Goal: Transaction & Acquisition: Book appointment/travel/reservation

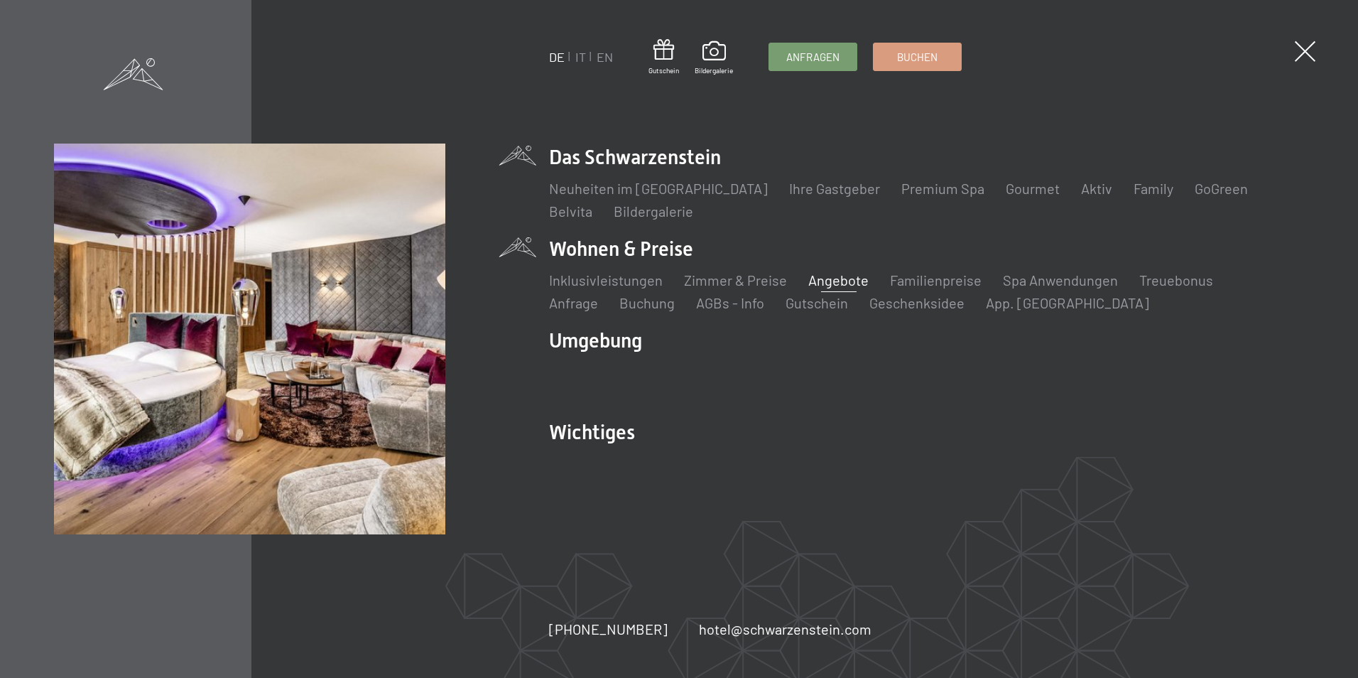
drag, startPoint x: 0, startPoint y: 0, endPoint x: 840, endPoint y: 279, distance: 884.9
click at [840, 279] on link "Angebote" at bounding box center [838, 279] width 60 height 17
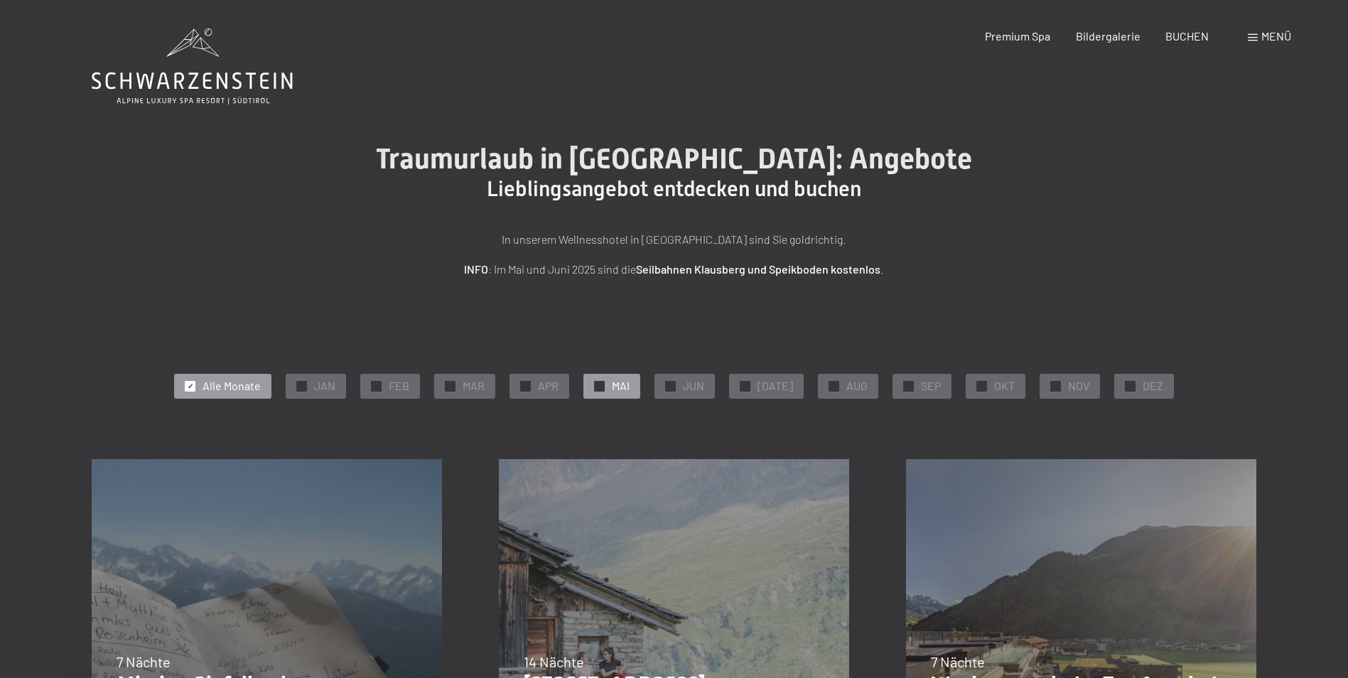
click at [617, 391] on div "✓ MAI" at bounding box center [611, 386] width 57 height 24
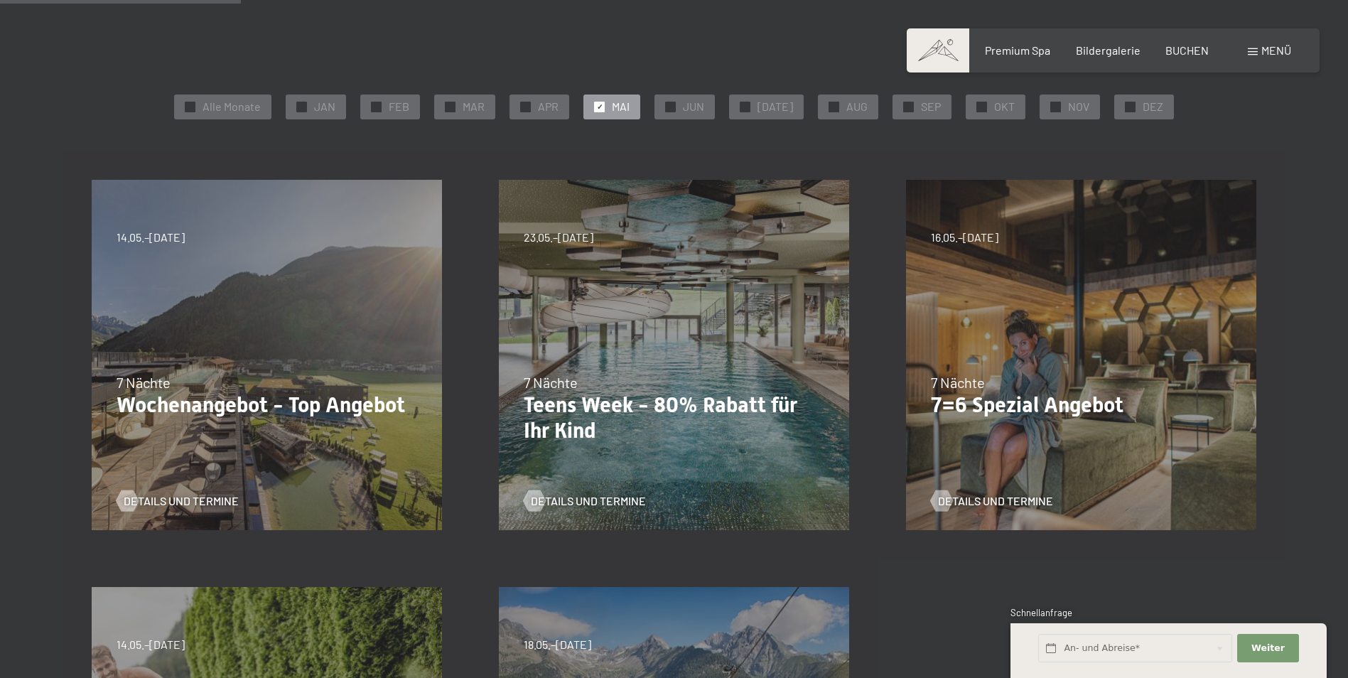
scroll to position [284, 0]
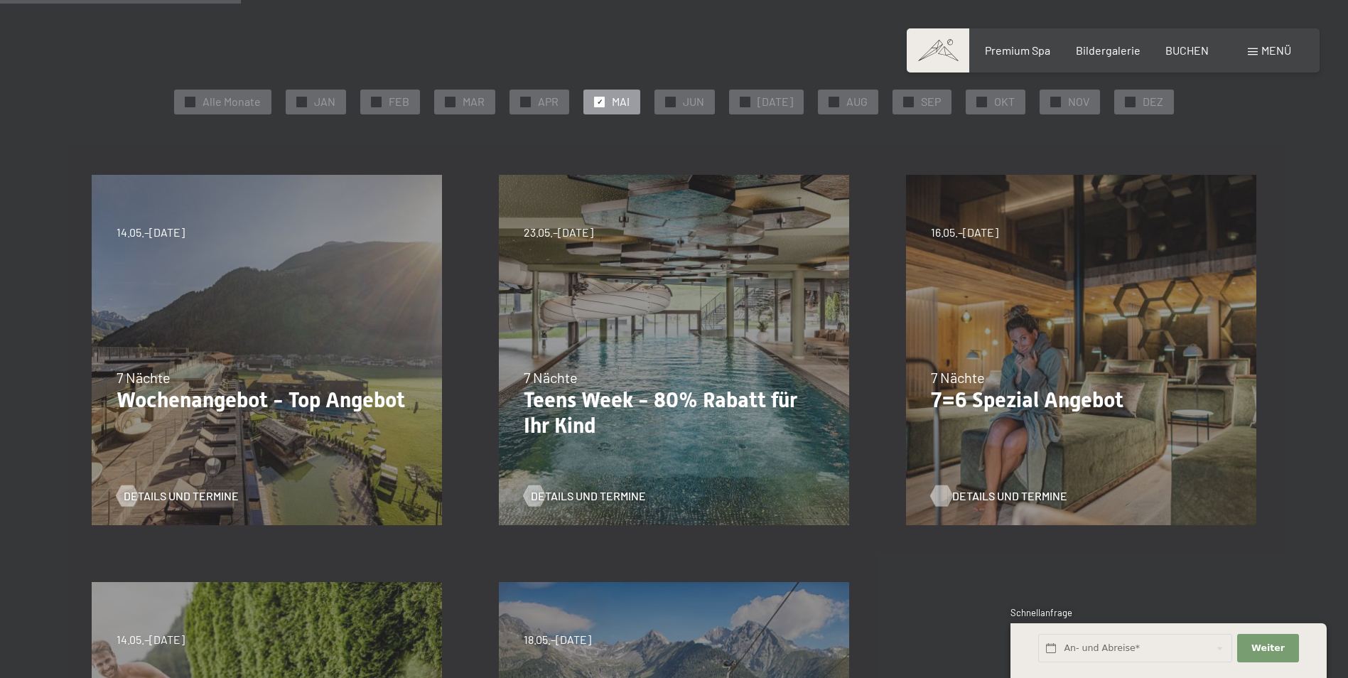
click at [958, 497] on span "Details und Termine" at bounding box center [1009, 496] width 115 height 16
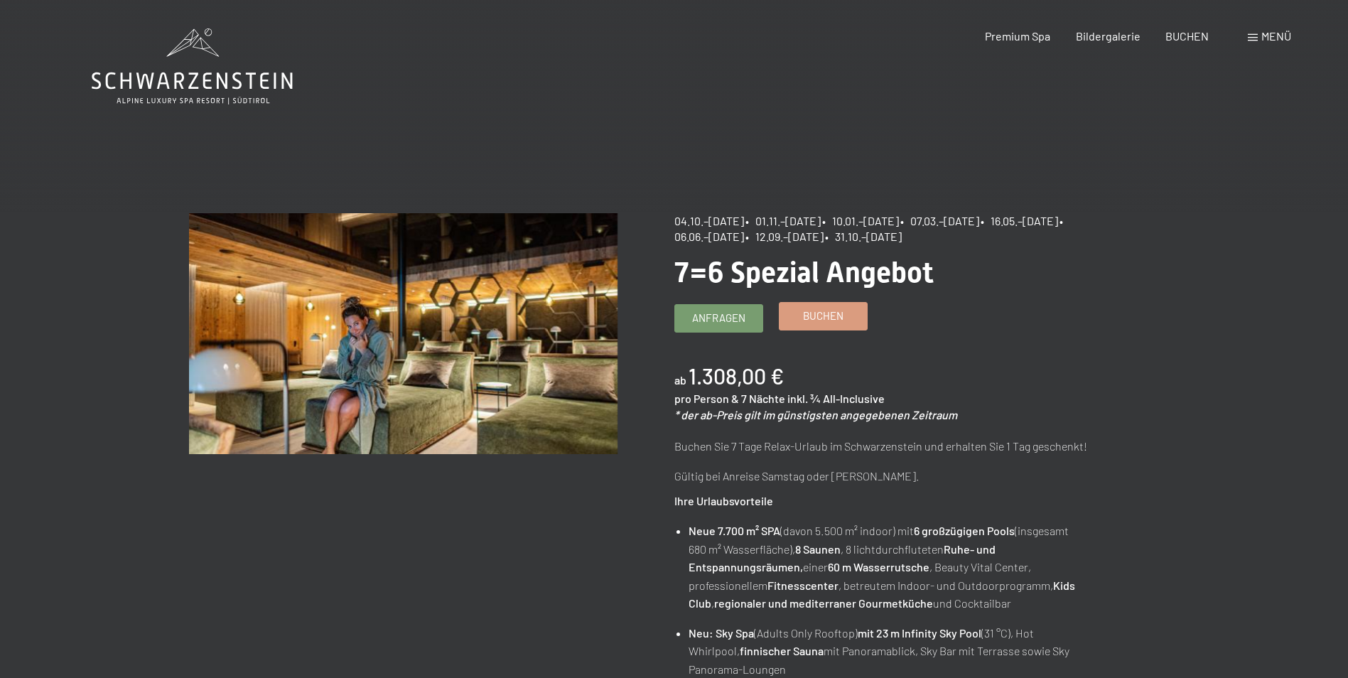
click at [825, 318] on span "Buchen" at bounding box center [823, 315] width 40 height 15
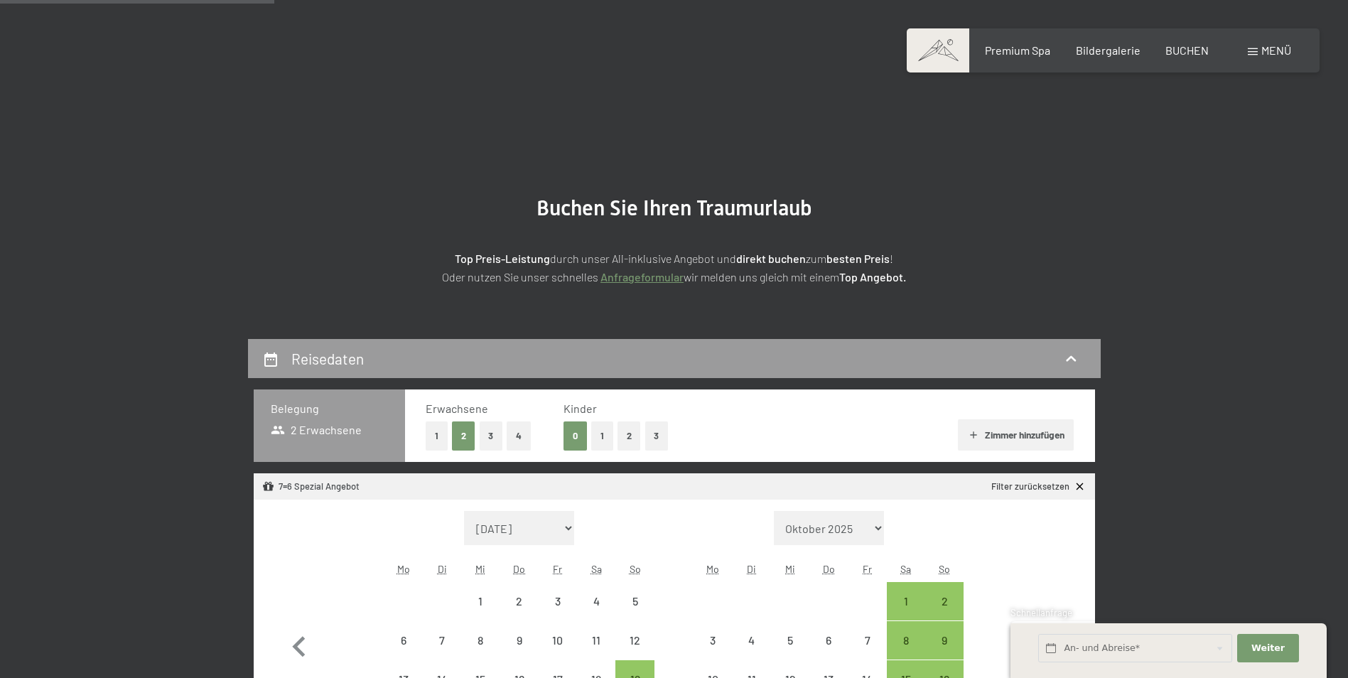
select select "2025-10-01"
select select "2025-11-01"
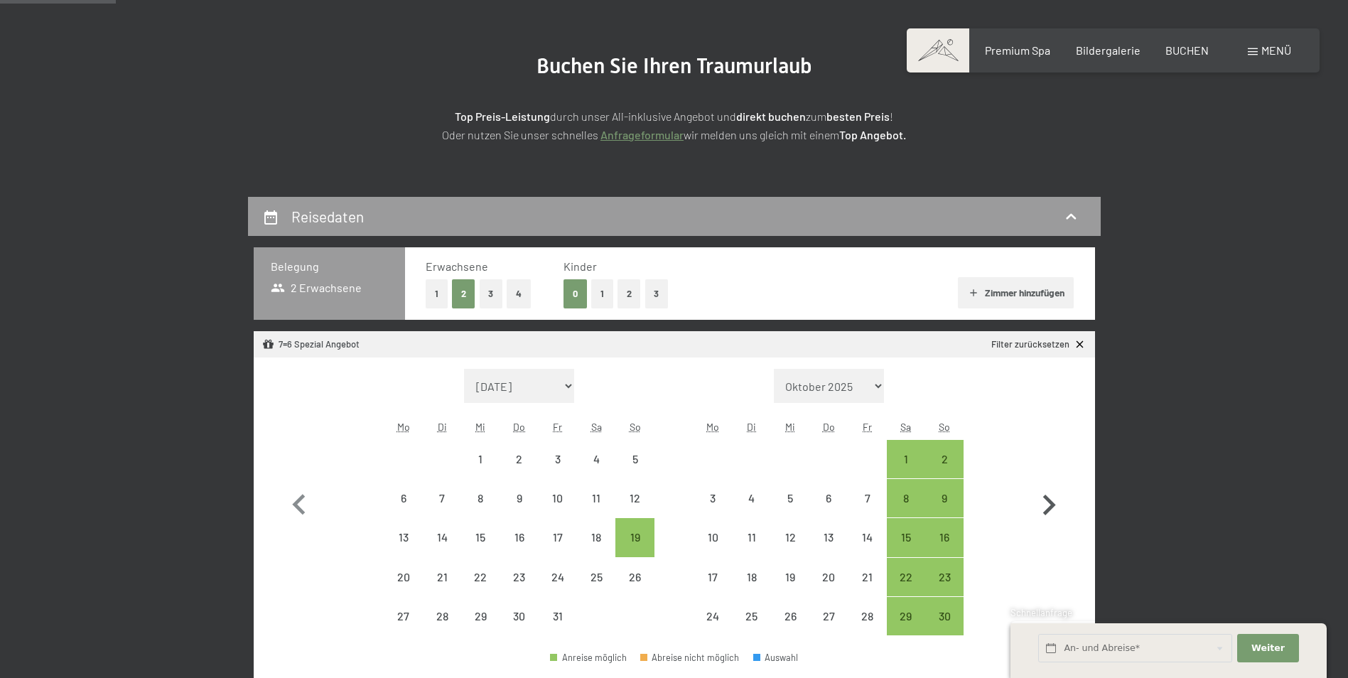
click at [1048, 499] on icon "button" at bounding box center [1049, 504] width 13 height 21
select select "2025-12-01"
select select "2026-01-01"
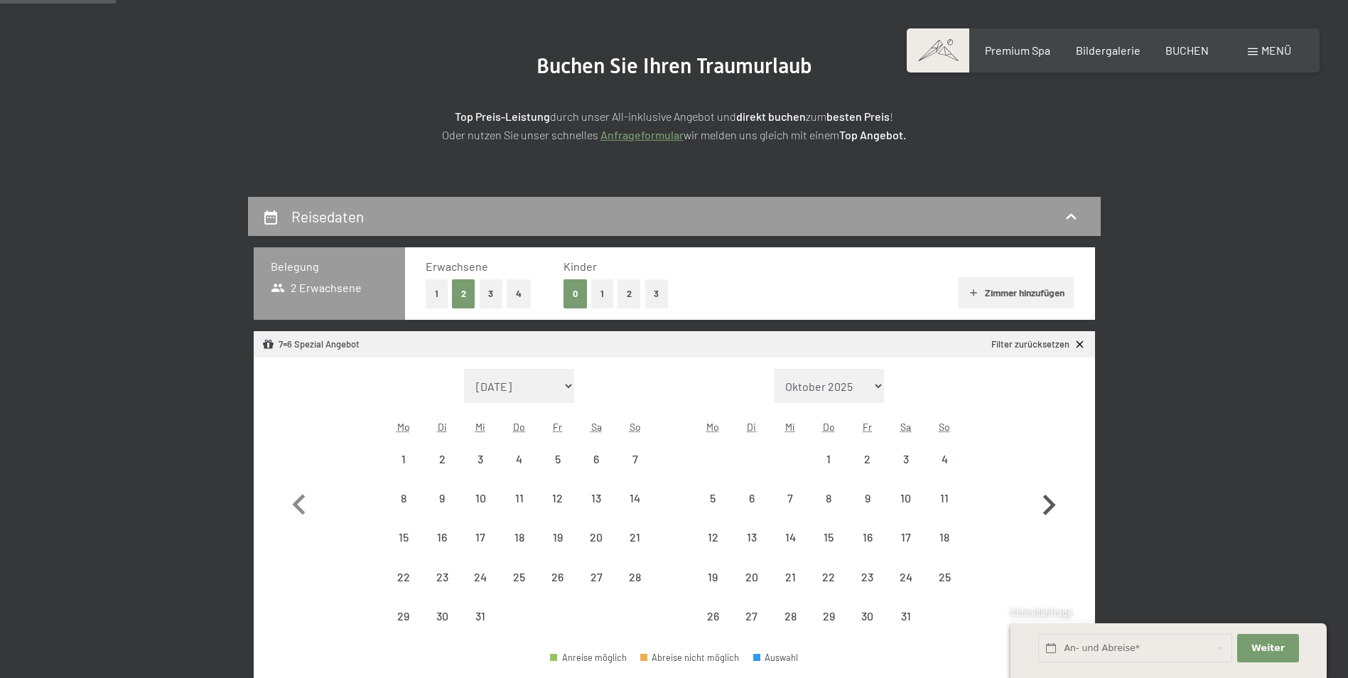
click at [1048, 499] on icon "button" at bounding box center [1049, 504] width 13 height 21
select select "2026-01-01"
select select "2026-02-01"
select select "2026-01-01"
select select "2026-02-01"
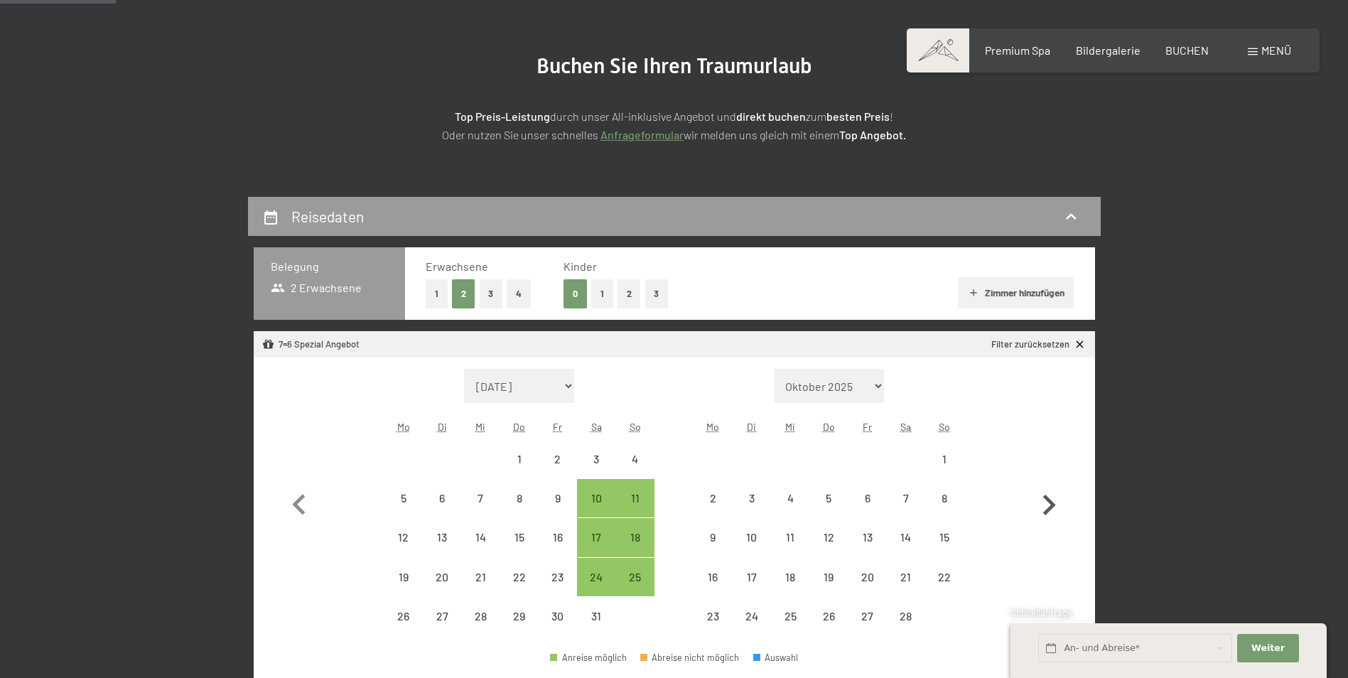
click at [1048, 499] on icon "button" at bounding box center [1049, 504] width 13 height 21
select select "2026-02-01"
select select "2026-03-01"
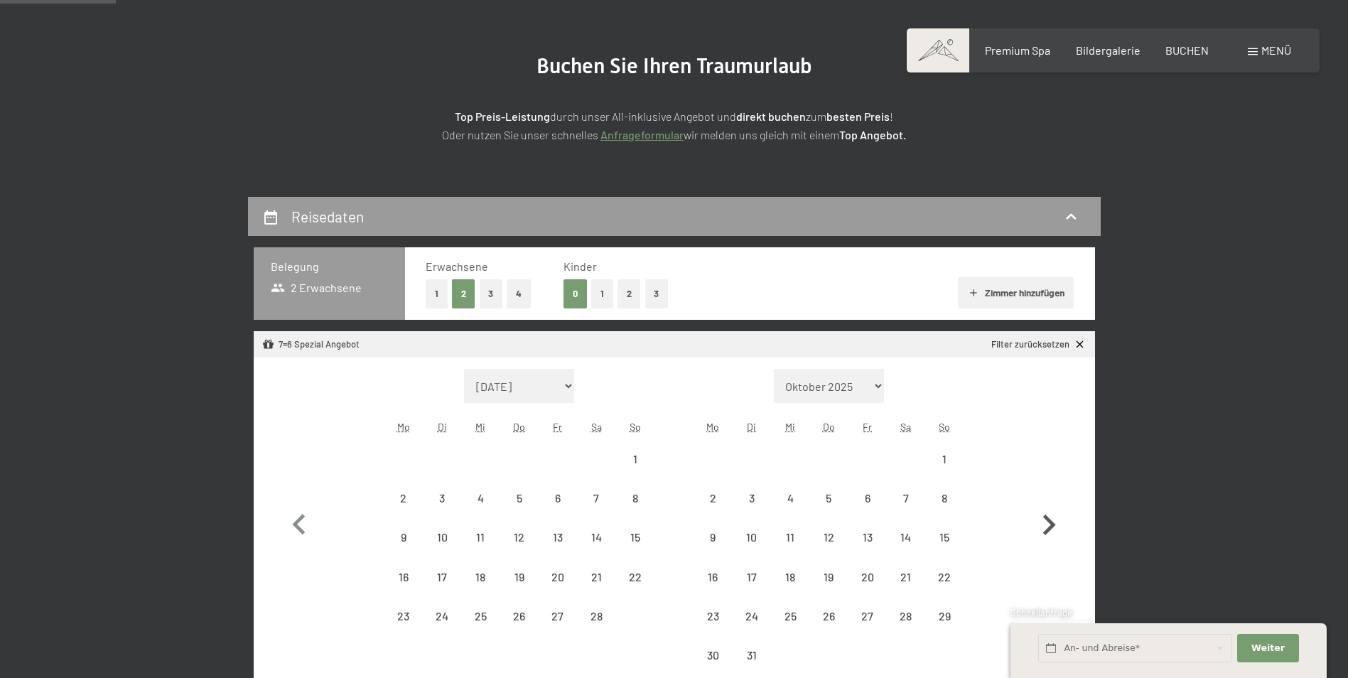
click at [1048, 499] on button "button" at bounding box center [1048, 522] width 41 height 306
select select "2026-03-01"
select select "2026-04-01"
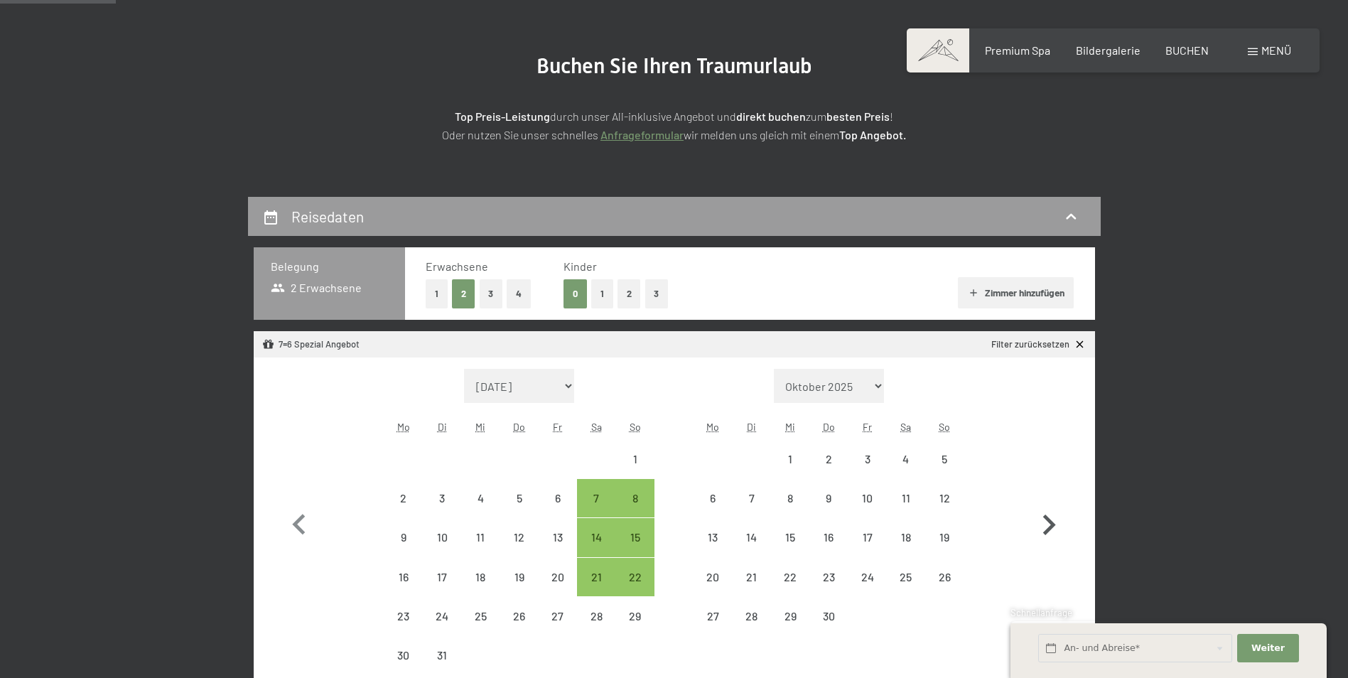
click at [1048, 499] on button "button" at bounding box center [1048, 522] width 41 height 306
select select "2026-04-01"
select select "2026-05-01"
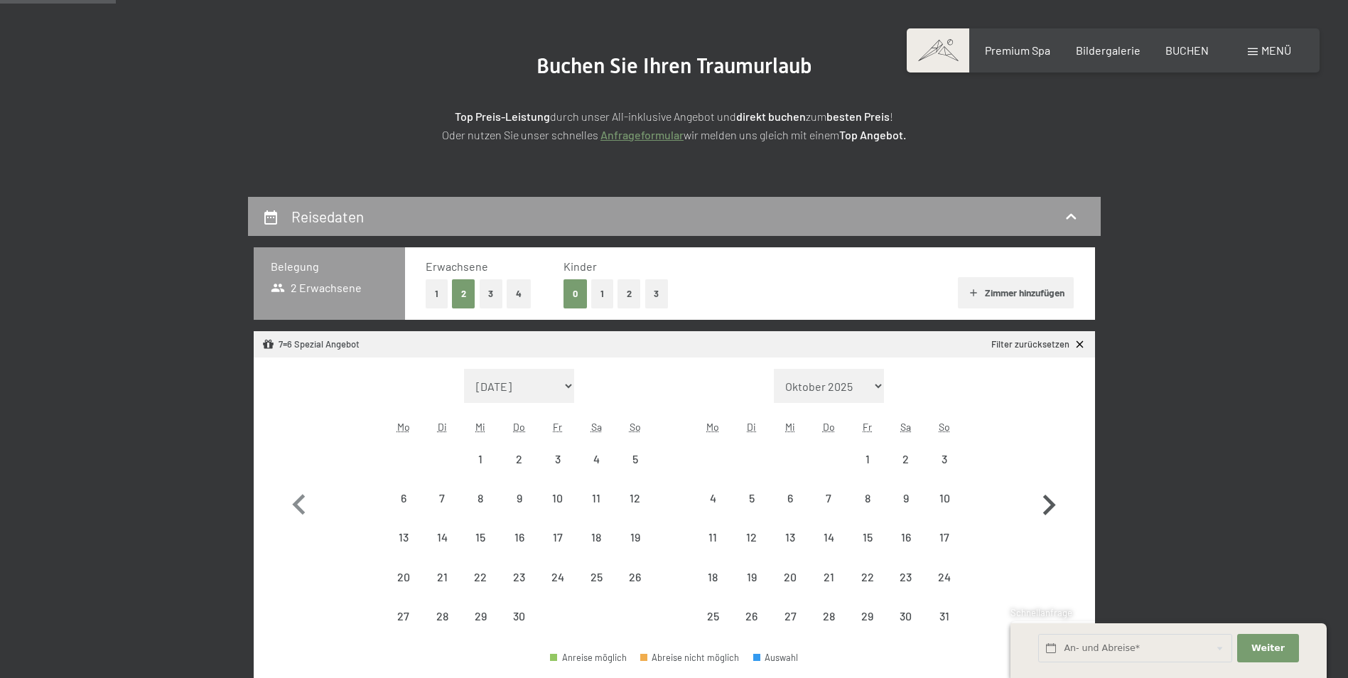
select select "2026-04-01"
select select "2026-05-01"
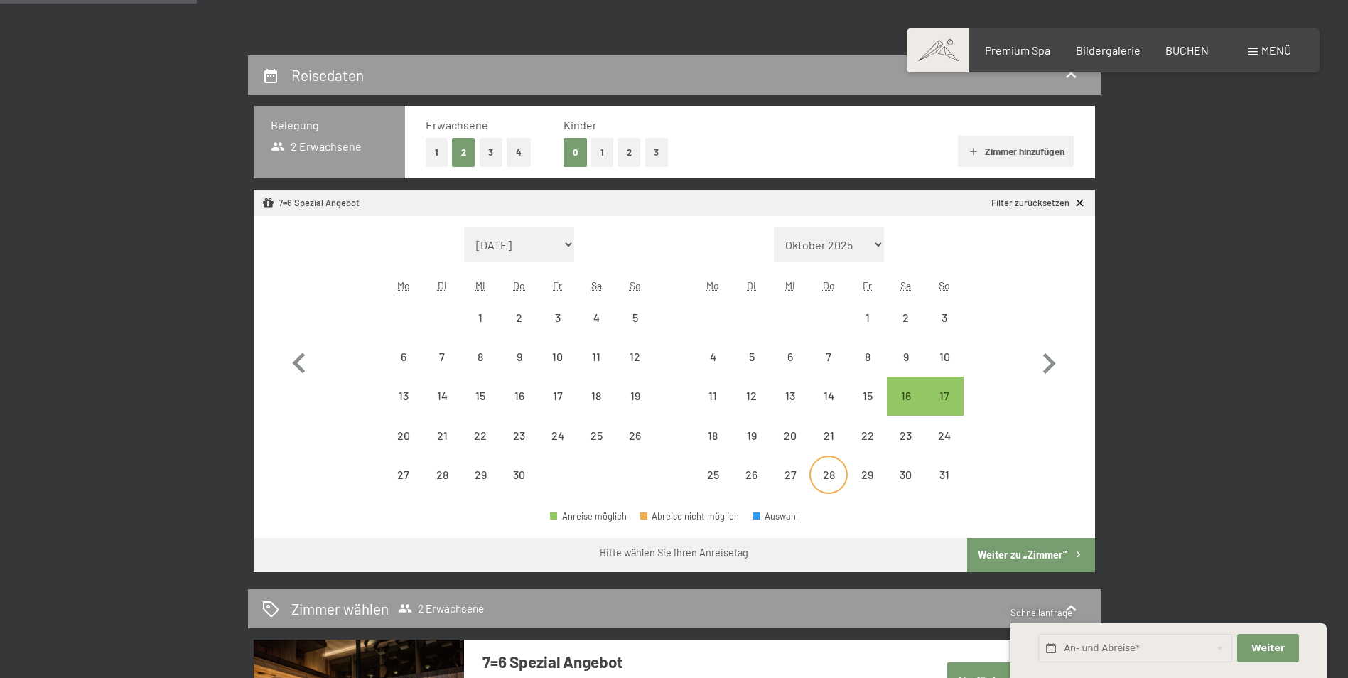
scroll to position [284, 0]
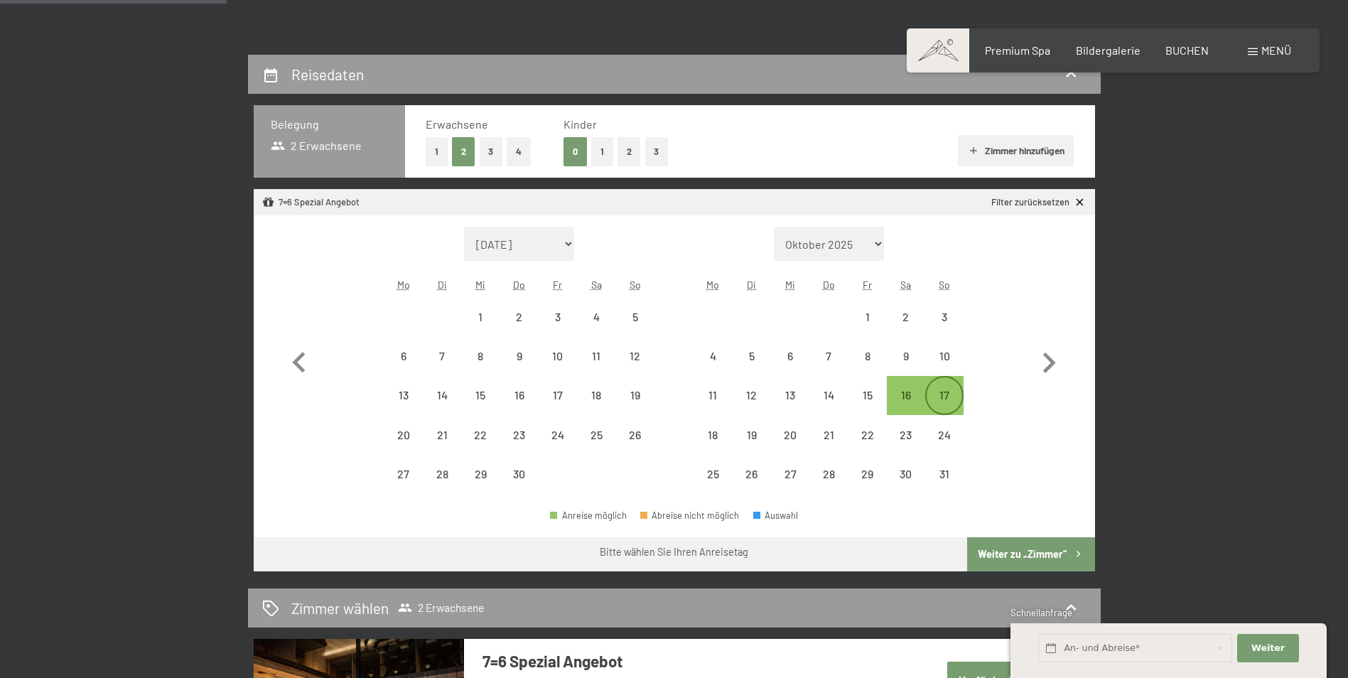
click at [943, 391] on div "17" at bounding box center [944, 407] width 36 height 36
select select "2026-04-01"
select select "2026-05-01"
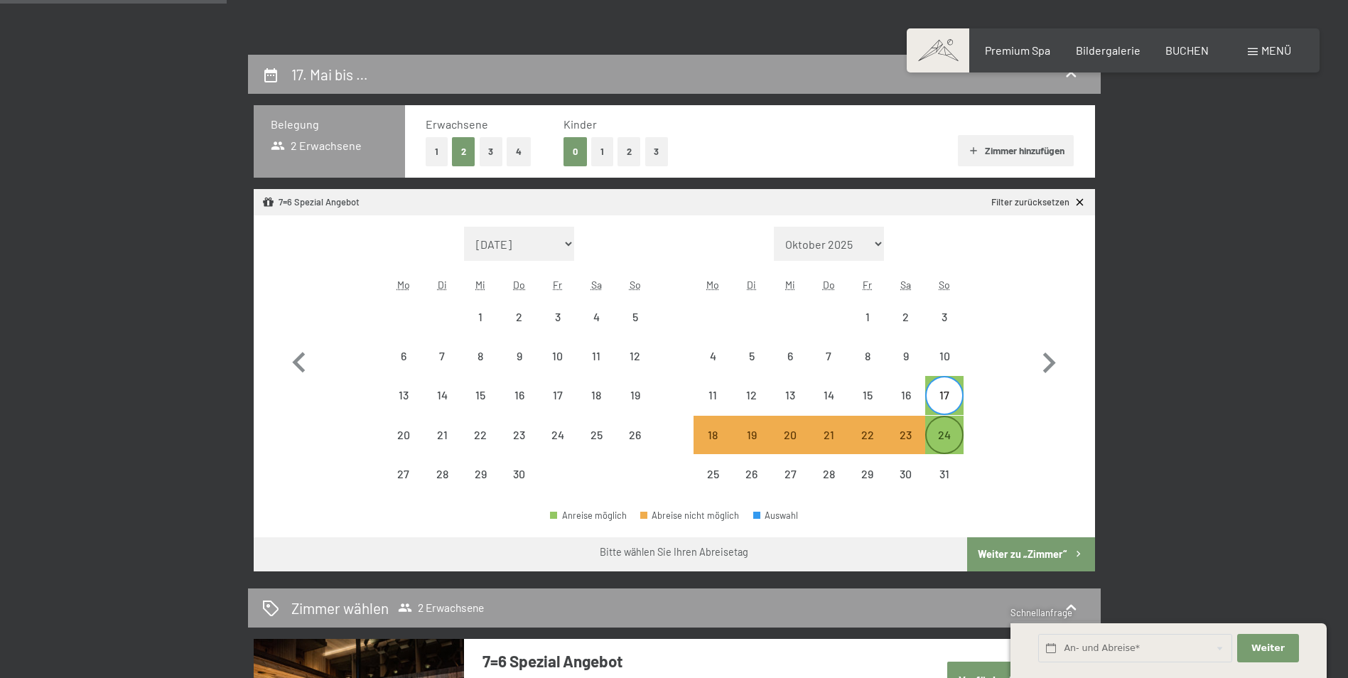
click at [942, 430] on div "24" at bounding box center [944, 447] width 36 height 36
select select "2026-04-01"
select select "2026-05-01"
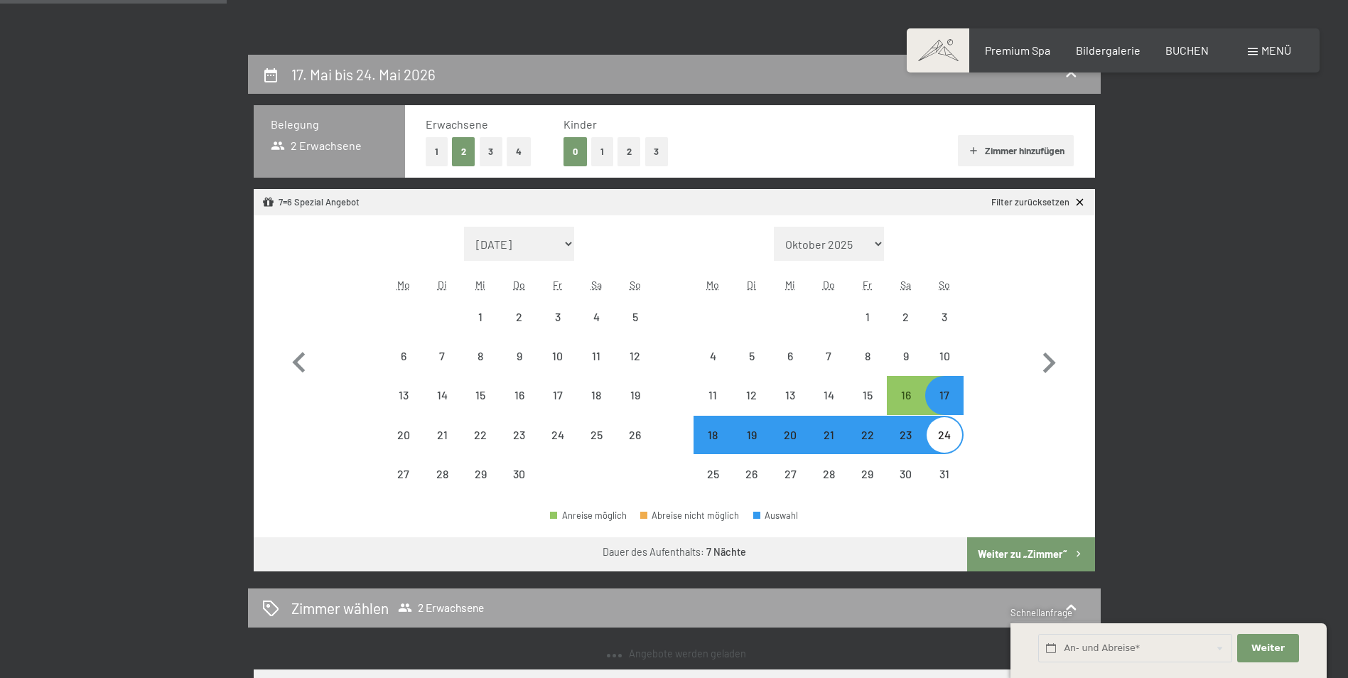
select select "2025-10-01"
select select "2025-11-01"
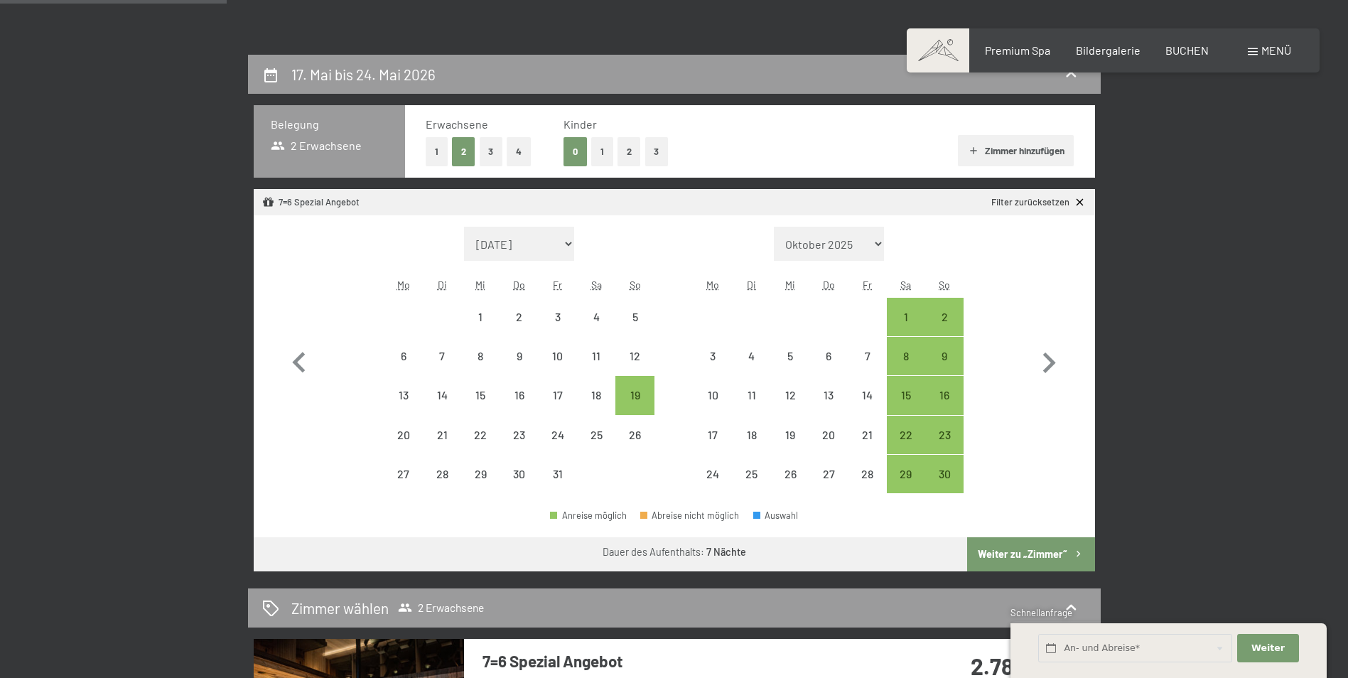
click at [1032, 553] on button "Weiter zu „Zimmer“" at bounding box center [1030, 554] width 127 height 34
select select "2025-10-01"
select select "2025-11-01"
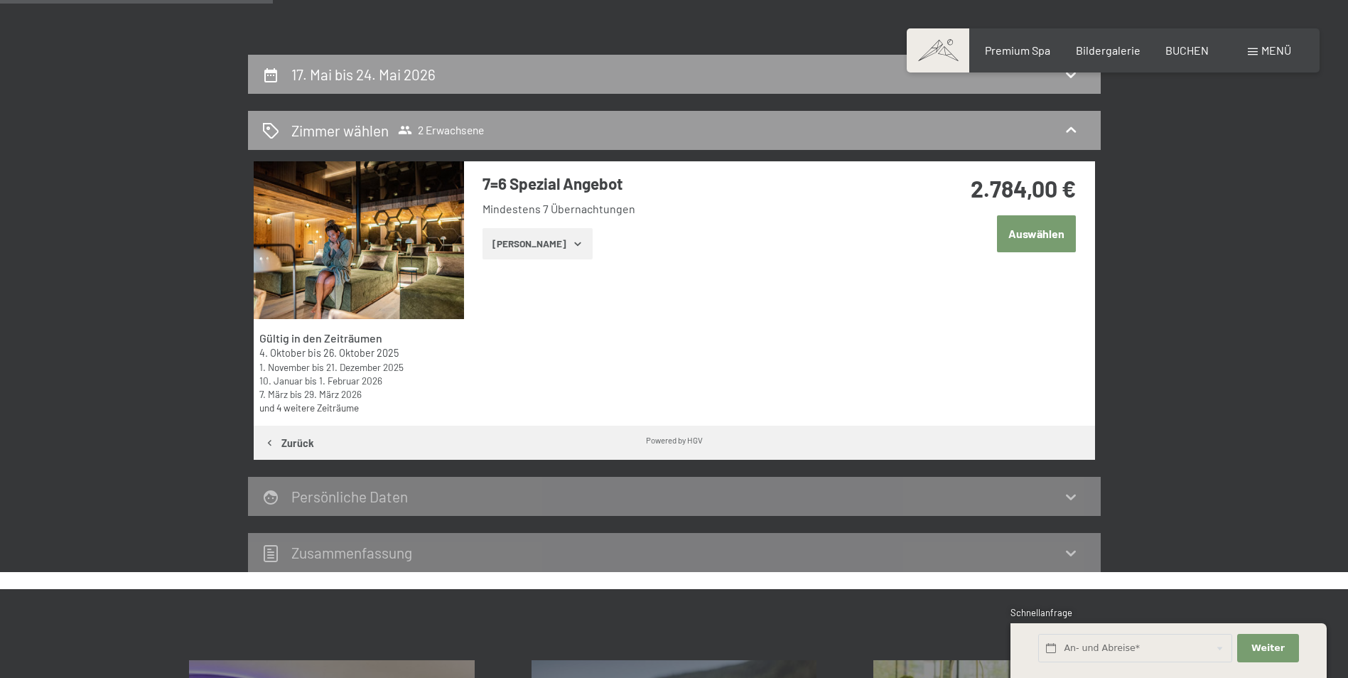
scroll to position [339, 0]
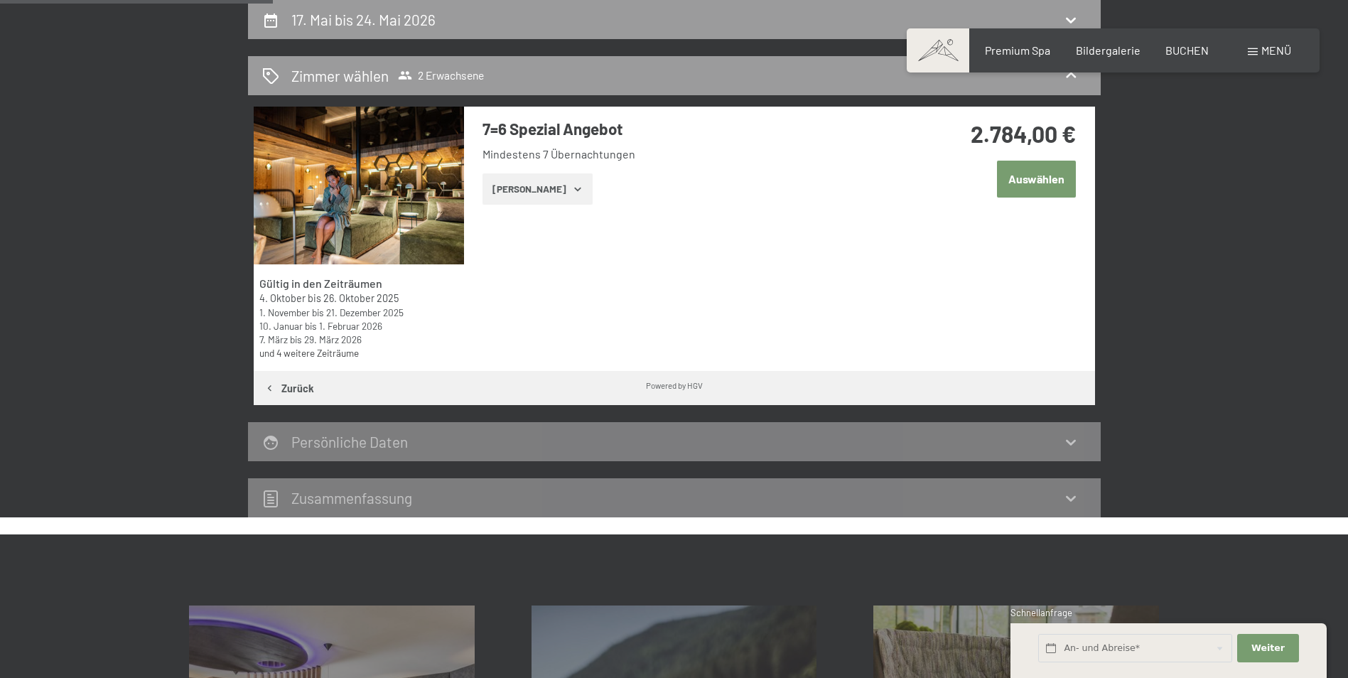
click at [526, 190] on button "Zeige Zimmer" at bounding box center [537, 188] width 110 height 31
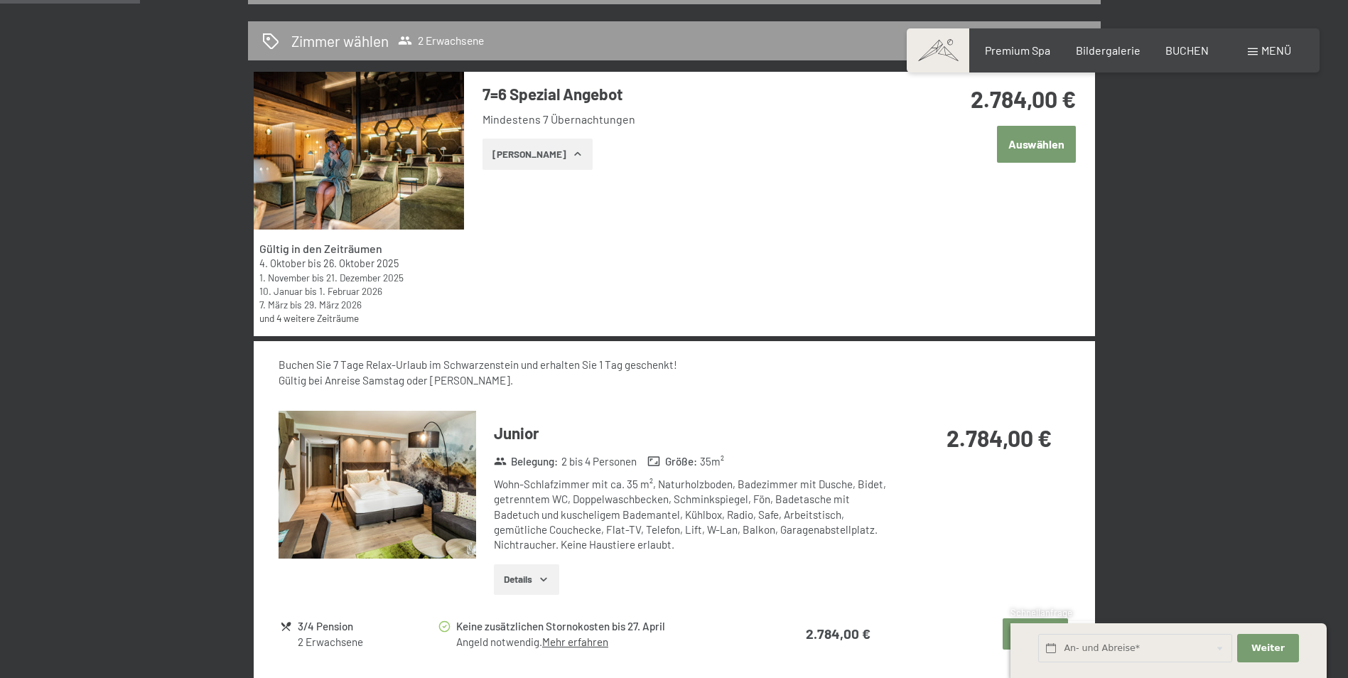
scroll to position [410, 0]
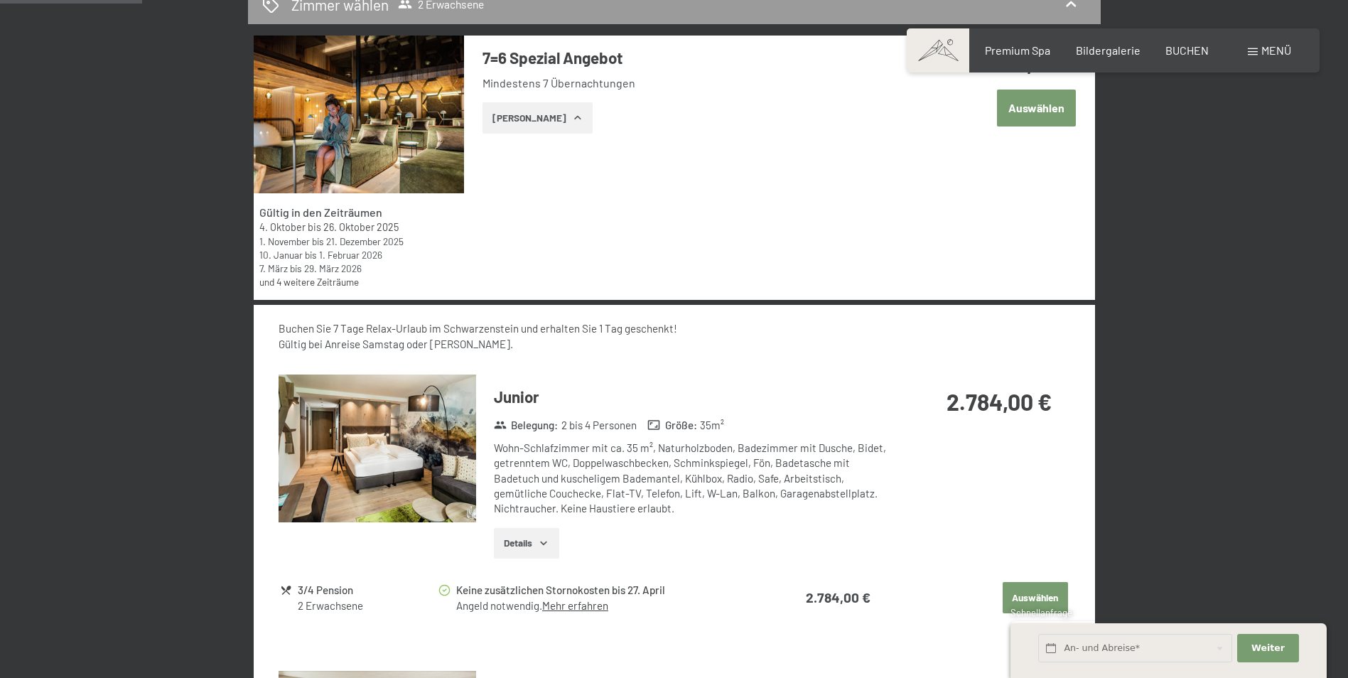
click at [548, 543] on icon "button" at bounding box center [543, 542] width 11 height 11
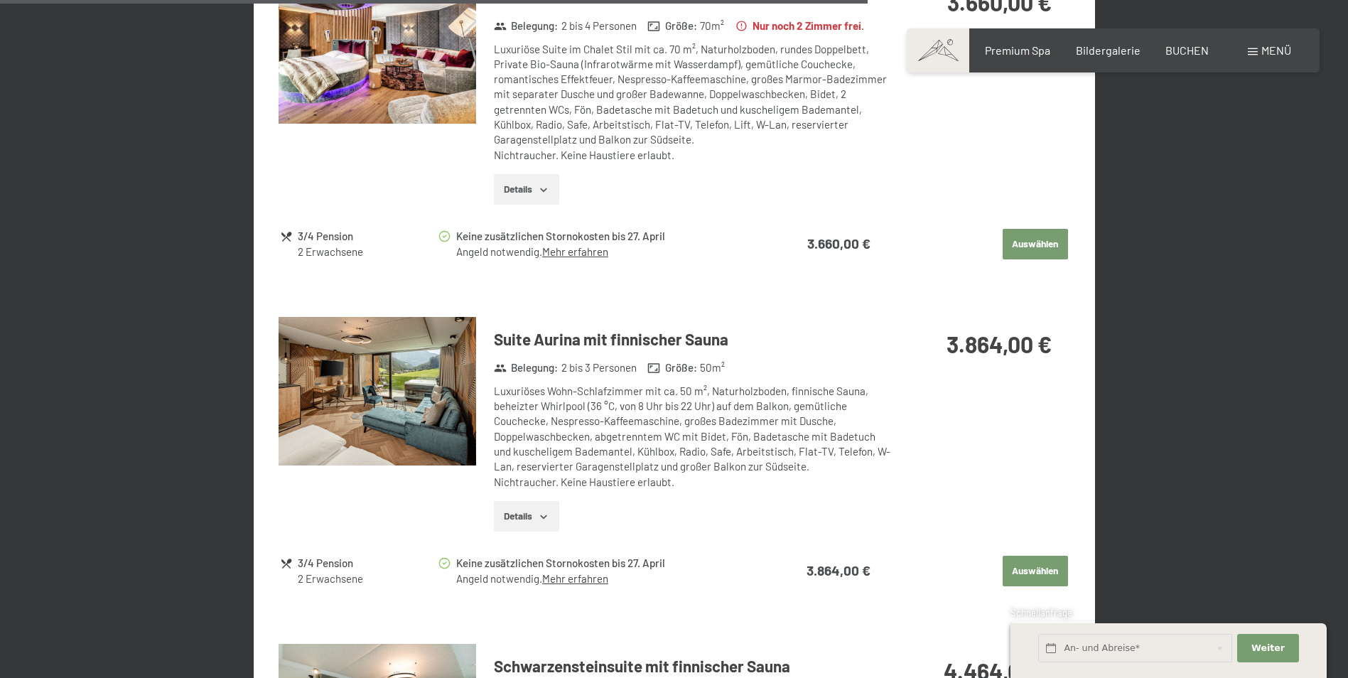
scroll to position [2683, 0]
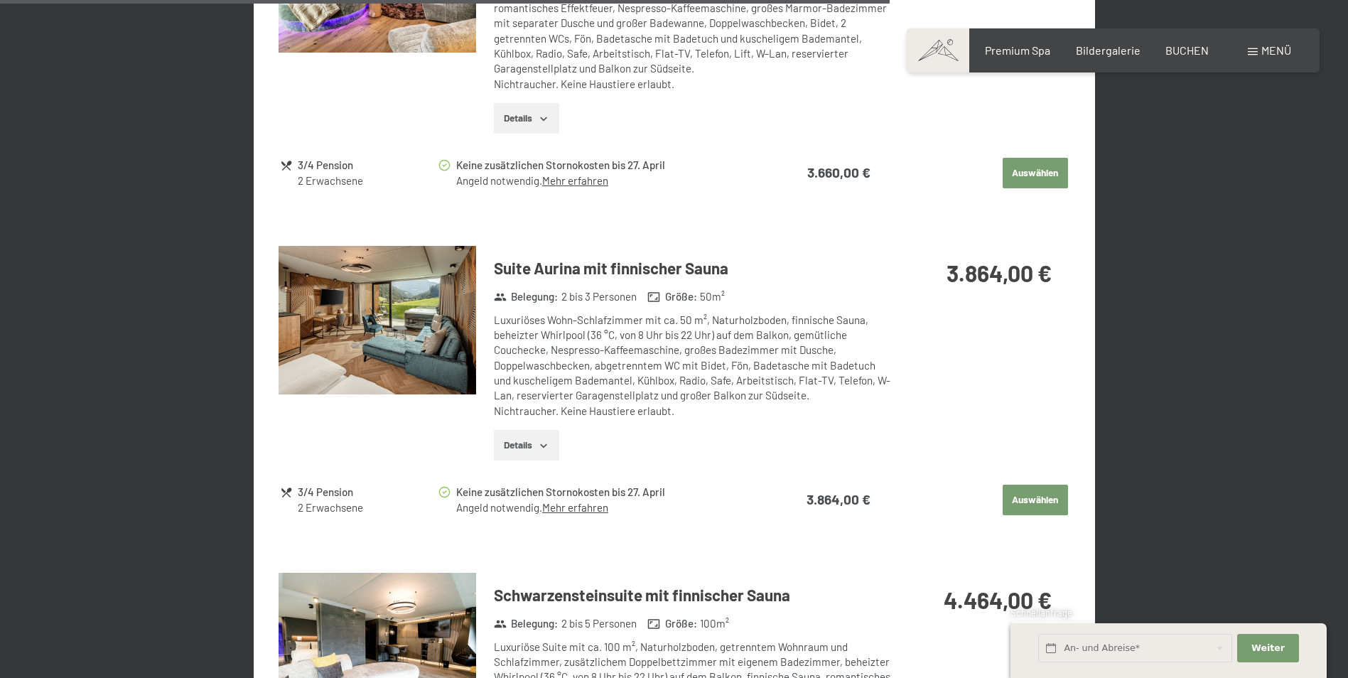
click at [538, 450] on button "Details" at bounding box center [526, 445] width 65 height 31
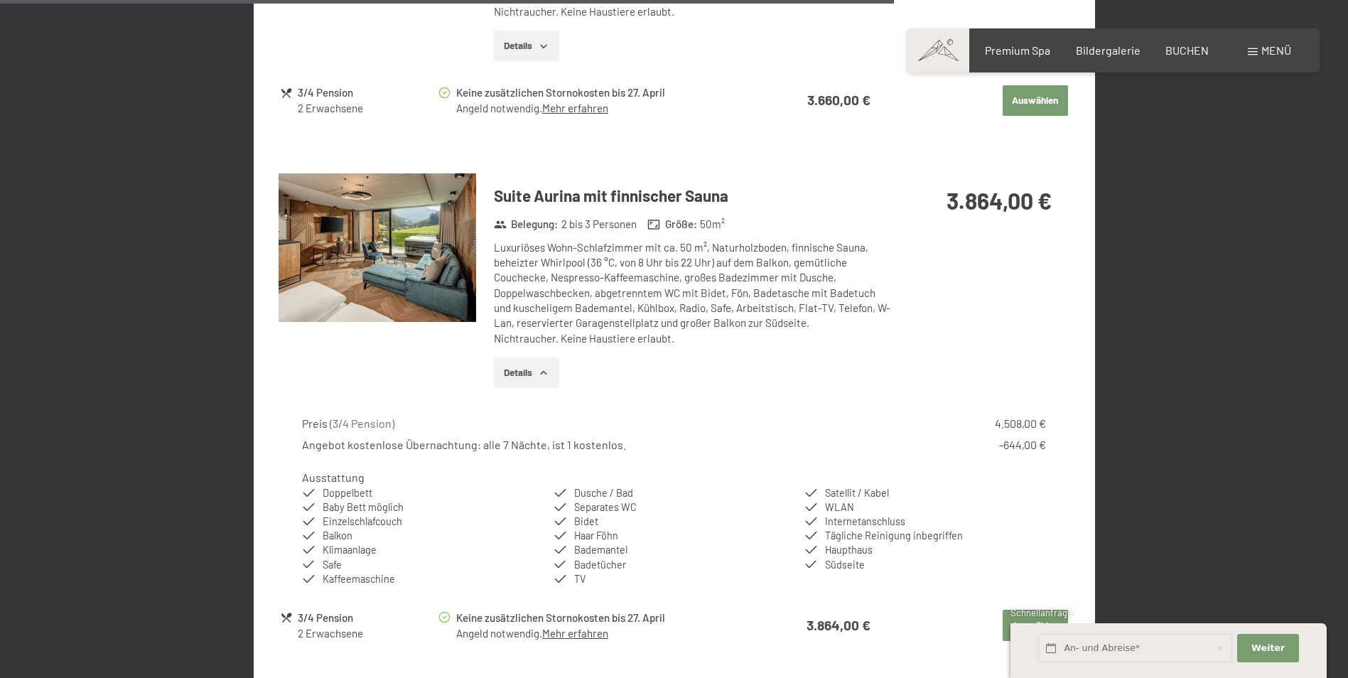
scroll to position [2754, 0]
click at [333, 255] on img at bounding box center [377, 249] width 198 height 148
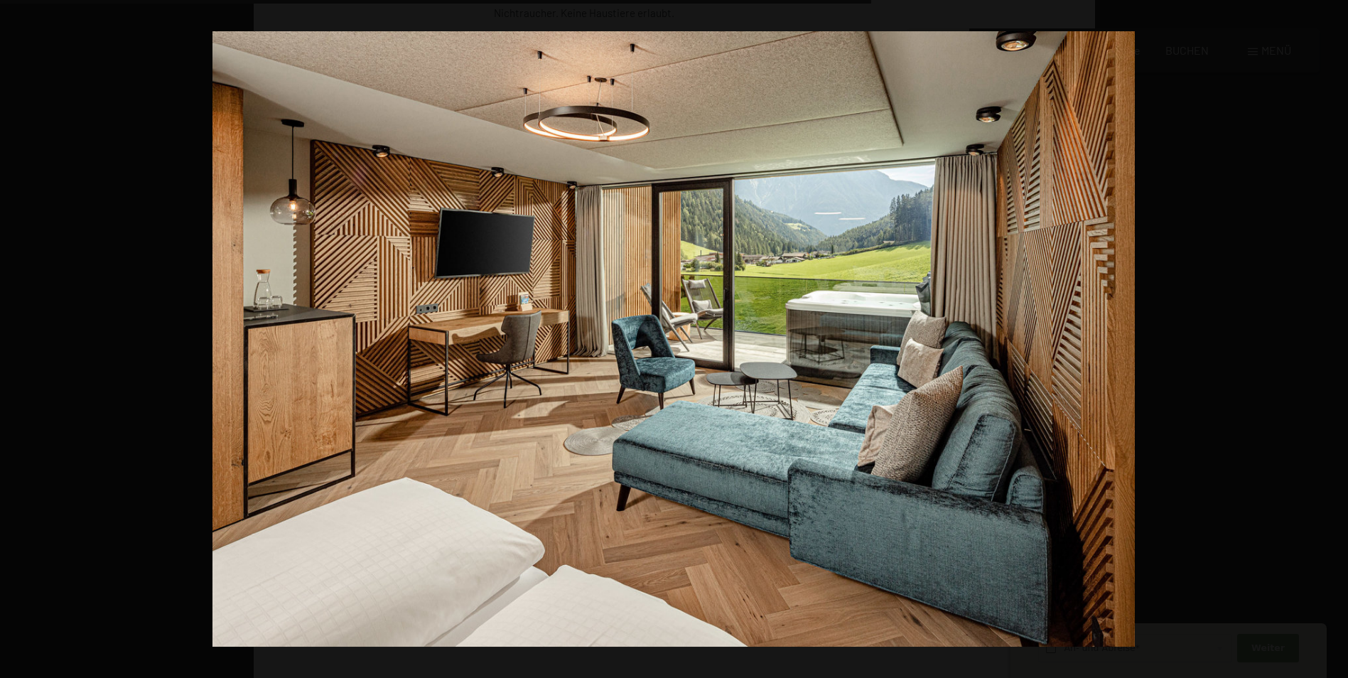
click at [1331, 337] on button "button" at bounding box center [1323, 338] width 50 height 71
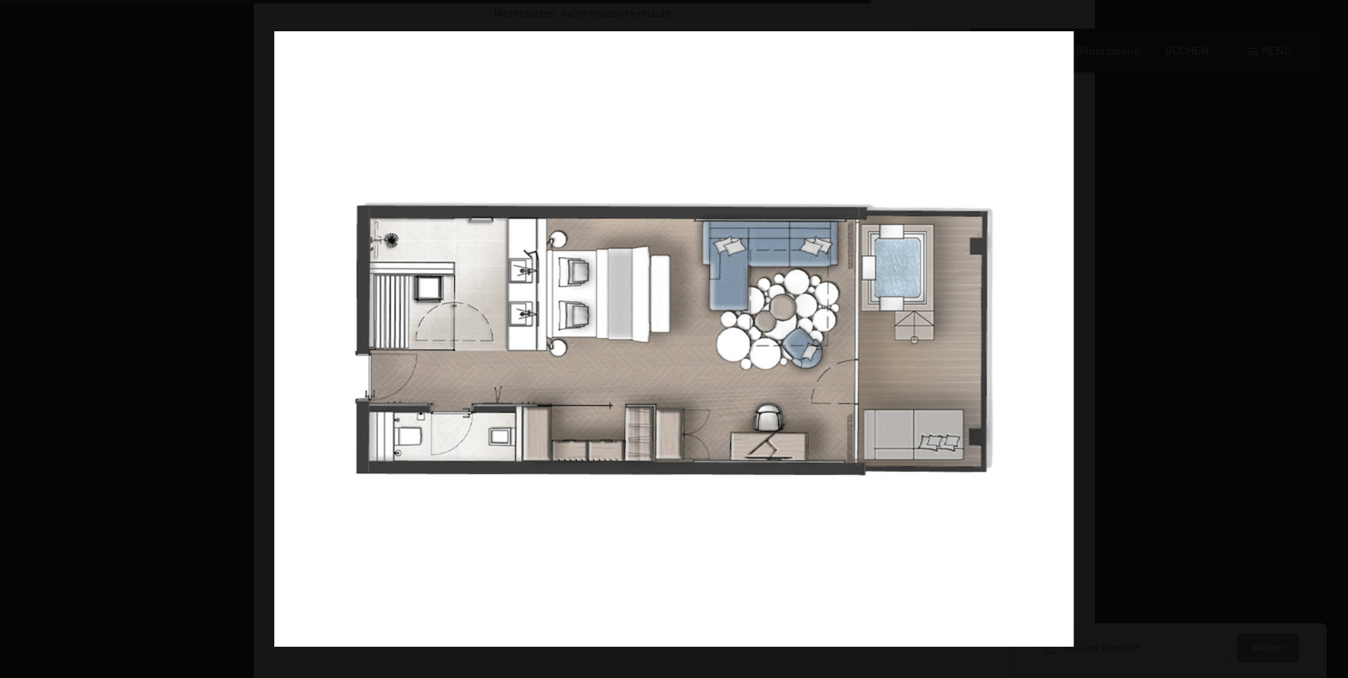
click at [1331, 337] on button "button" at bounding box center [1323, 338] width 50 height 71
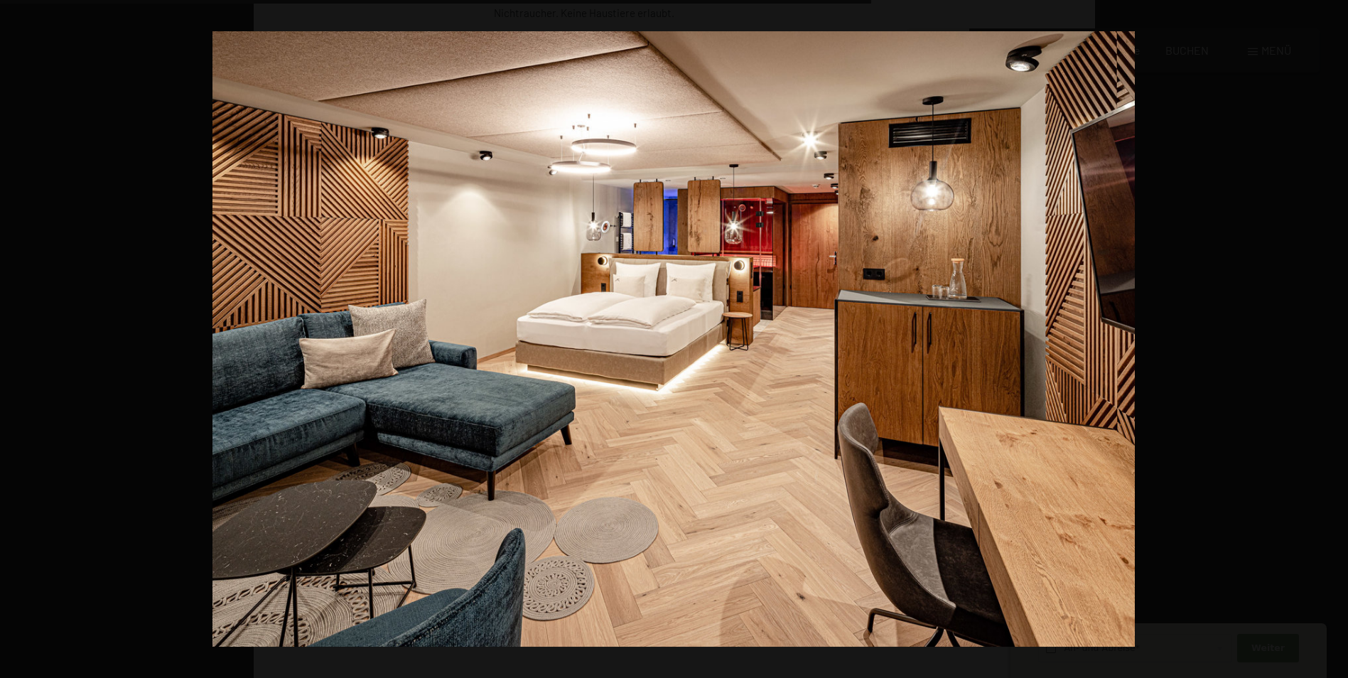
click at [1331, 337] on button "button" at bounding box center [1323, 338] width 50 height 71
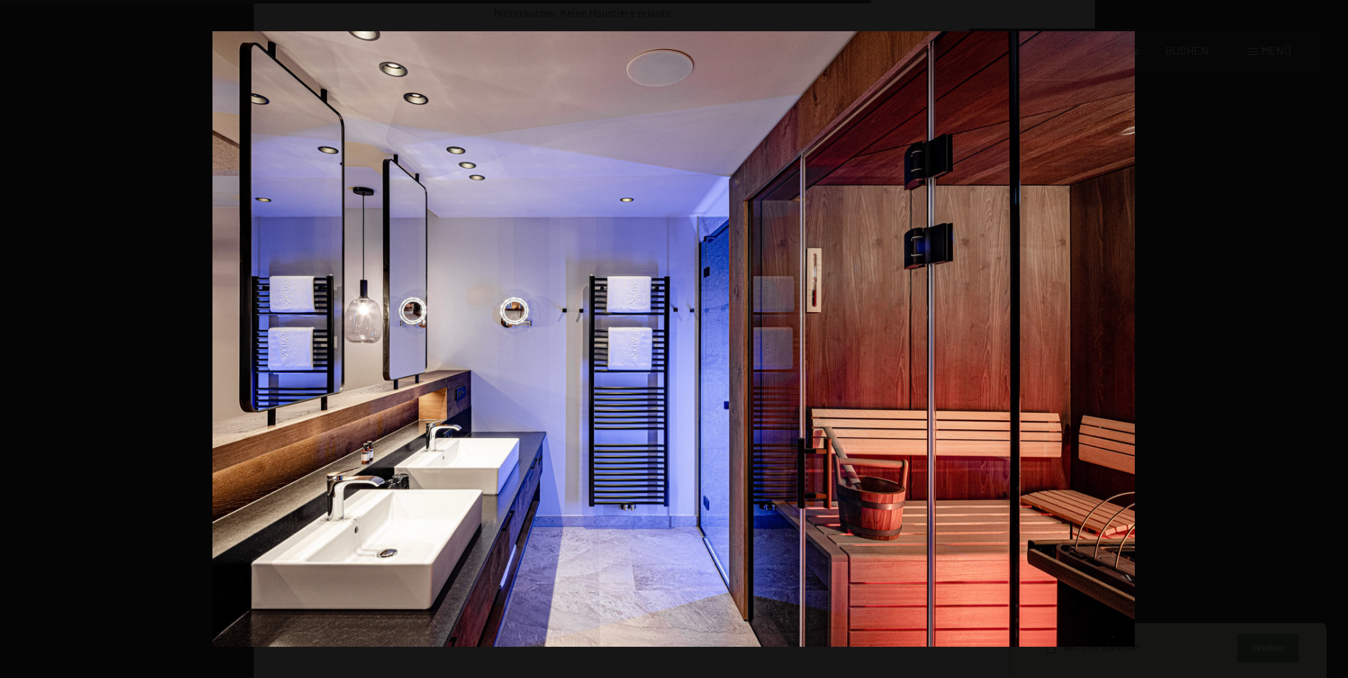
click at [1331, 337] on button "button" at bounding box center [1323, 338] width 50 height 71
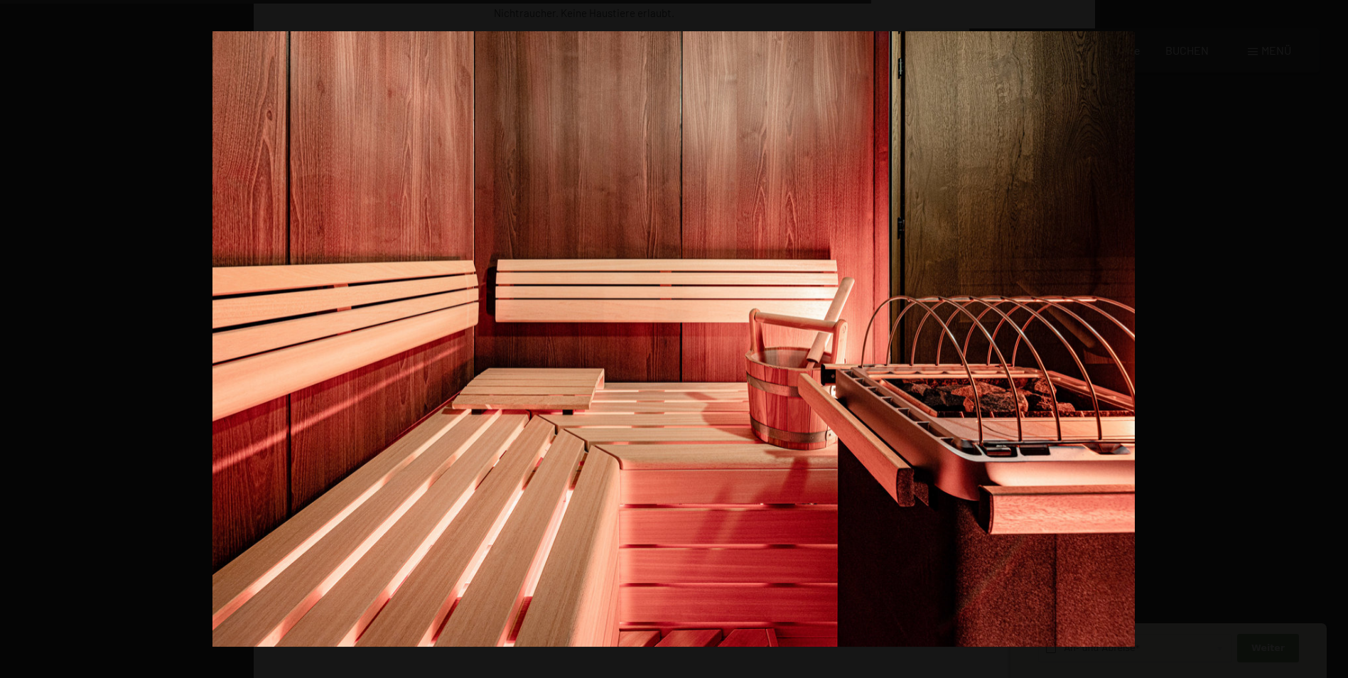
click at [1331, 337] on button "button" at bounding box center [1323, 338] width 50 height 71
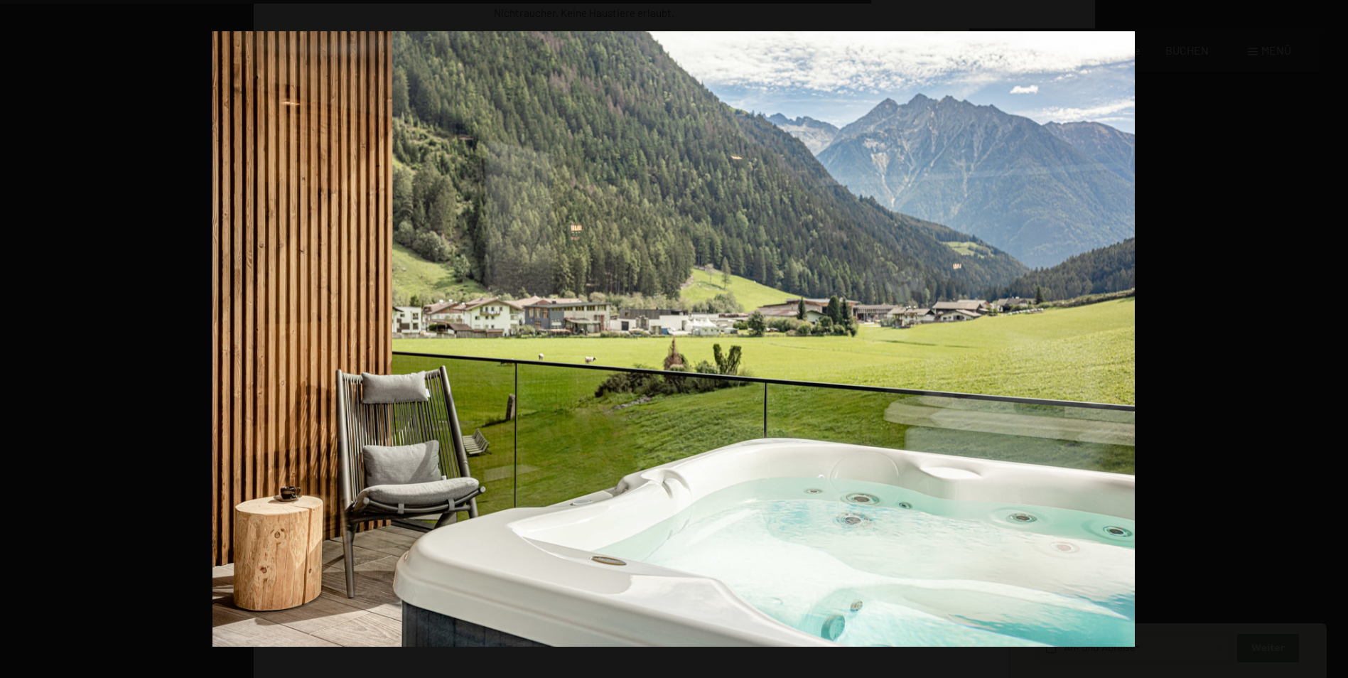
click at [1331, 337] on button "button" at bounding box center [1323, 338] width 50 height 71
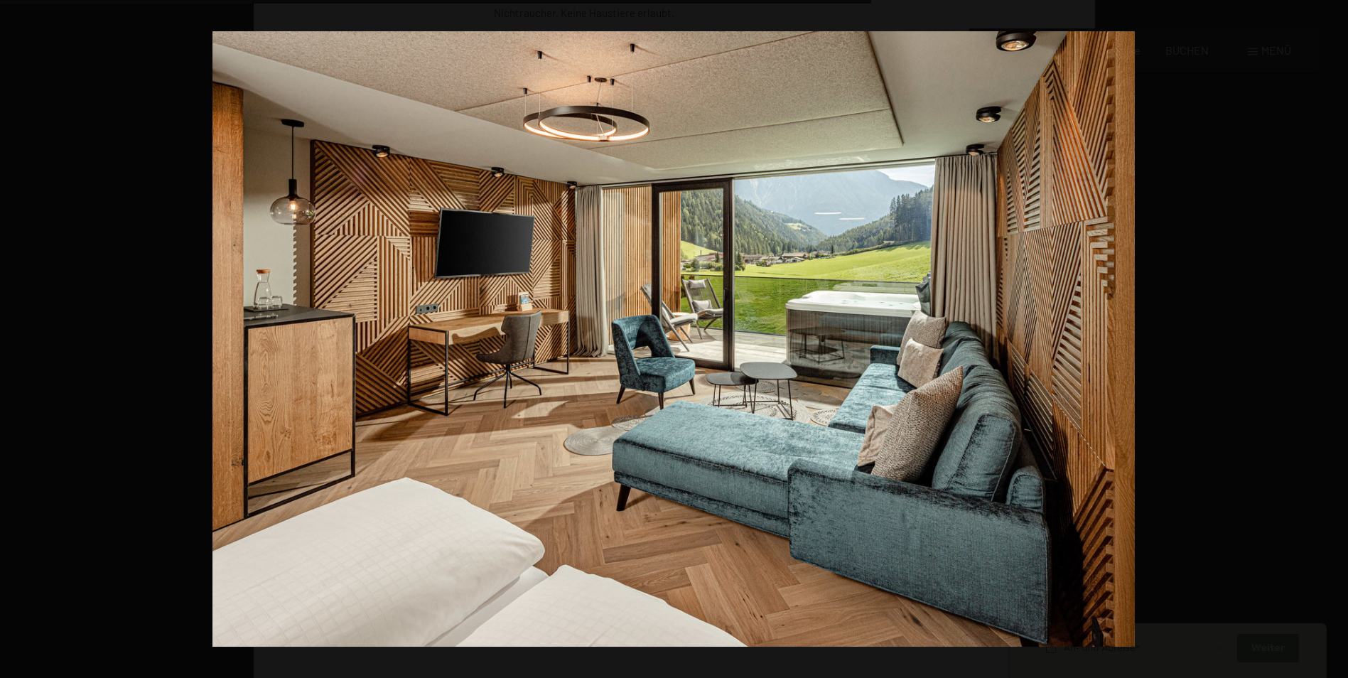
click at [1331, 337] on button "button" at bounding box center [1323, 338] width 50 height 71
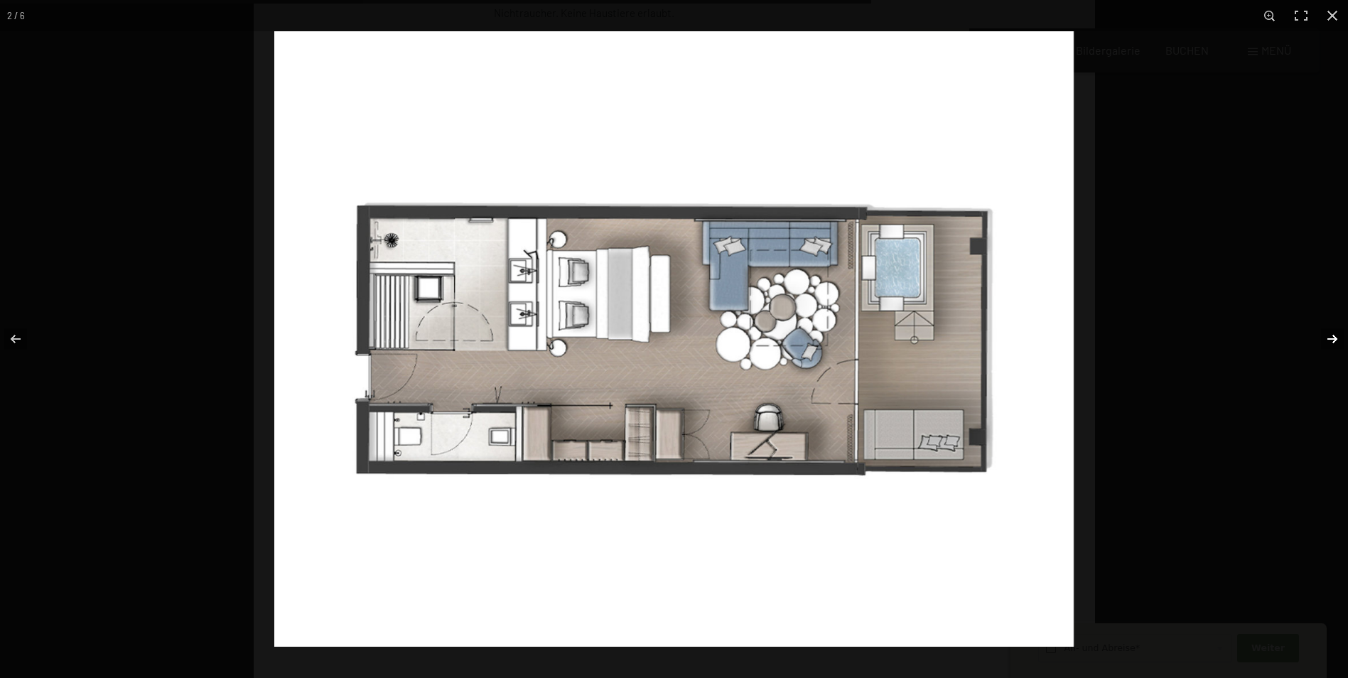
click at [1331, 338] on button "button" at bounding box center [1323, 338] width 50 height 71
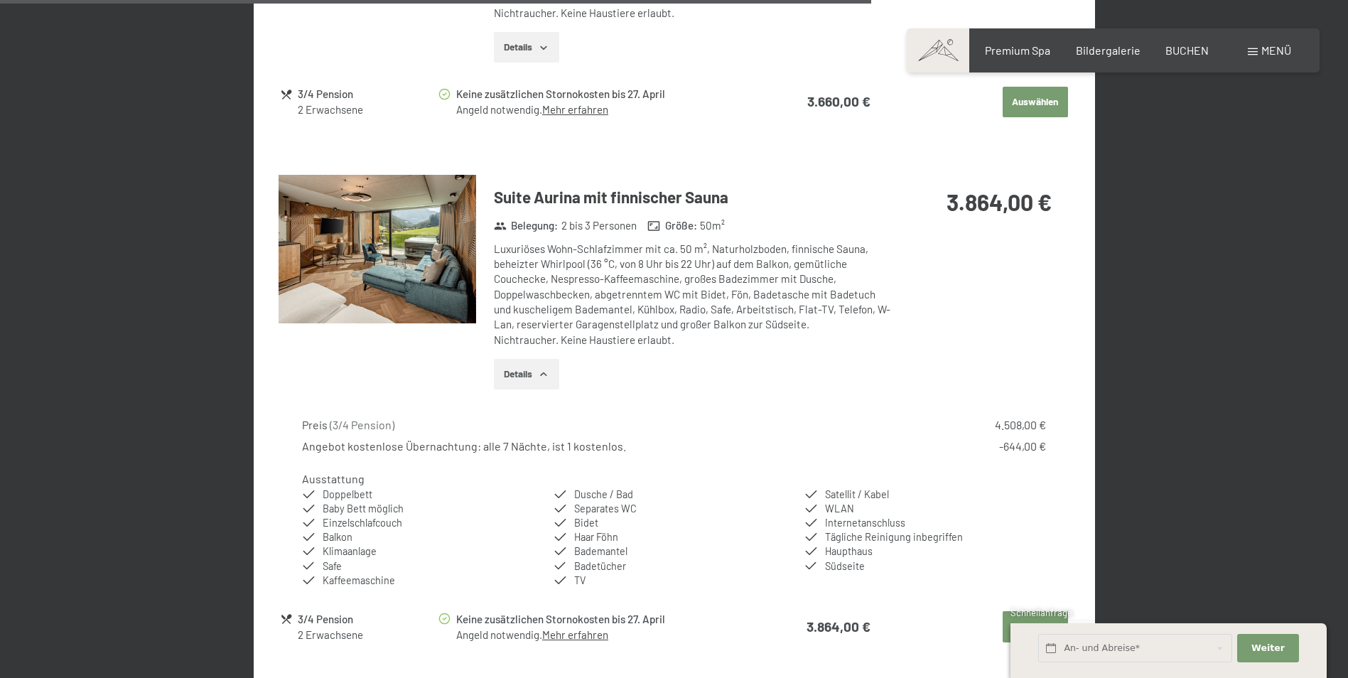
click at [0, 0] on button "button" at bounding box center [0, 0] width 0 height 0
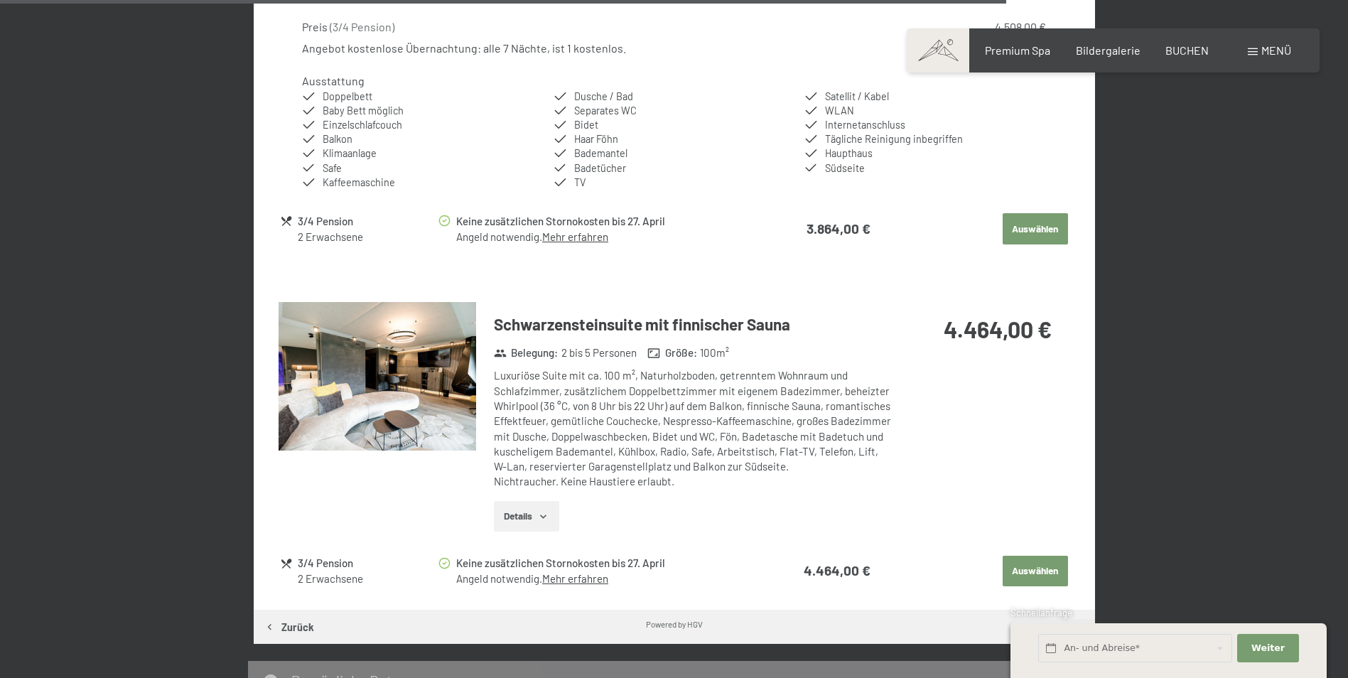
scroll to position [3181, 0]
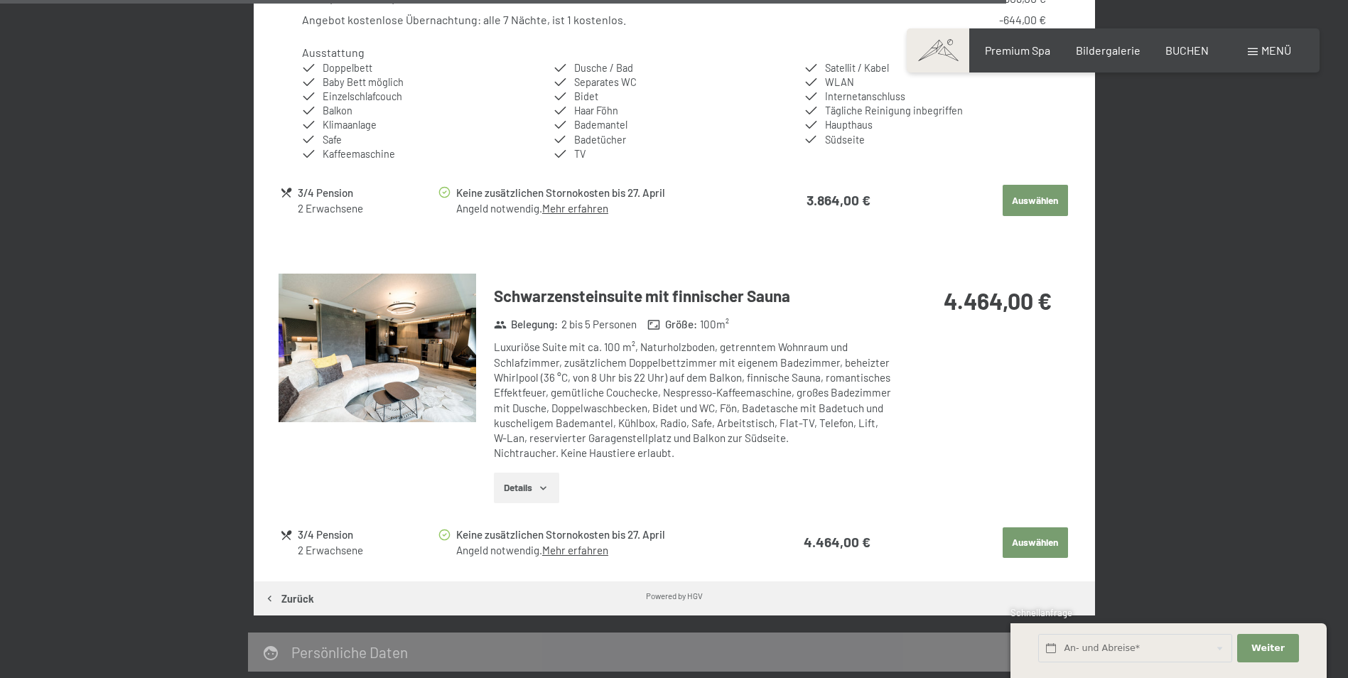
click at [543, 485] on icon "button" at bounding box center [543, 487] width 11 height 11
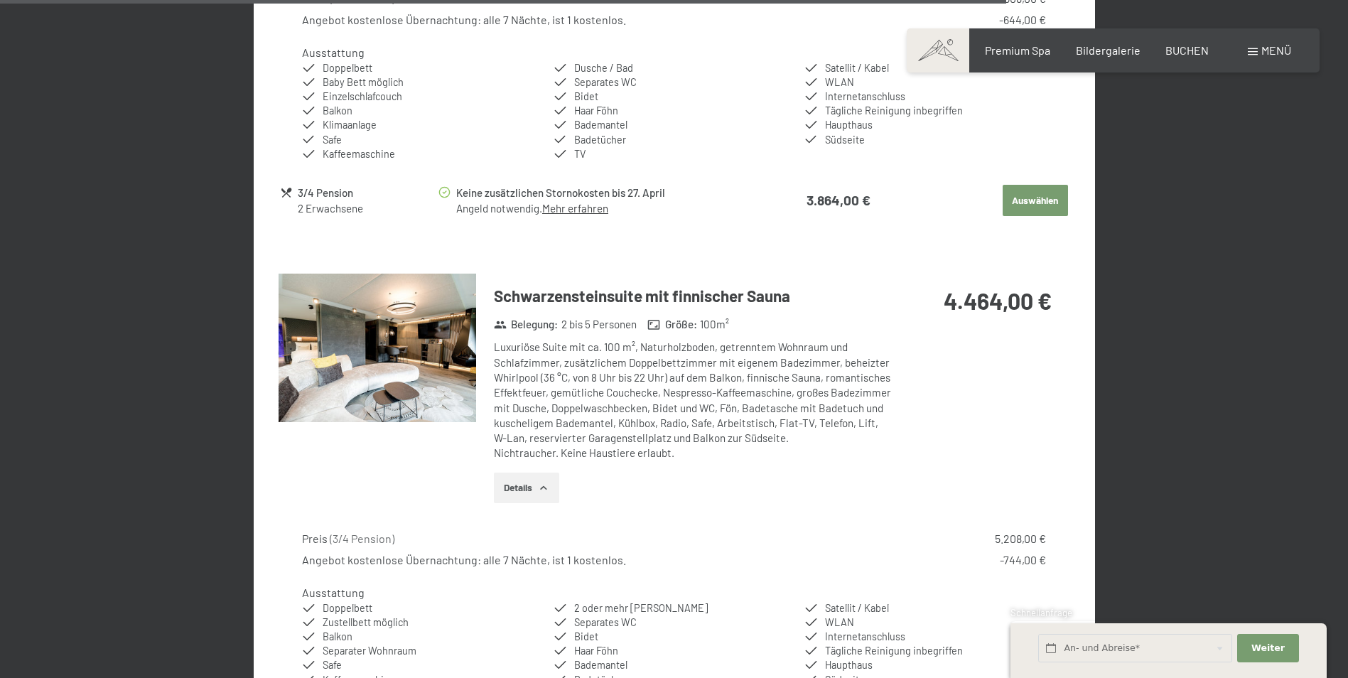
click at [378, 368] on img at bounding box center [377, 348] width 198 height 148
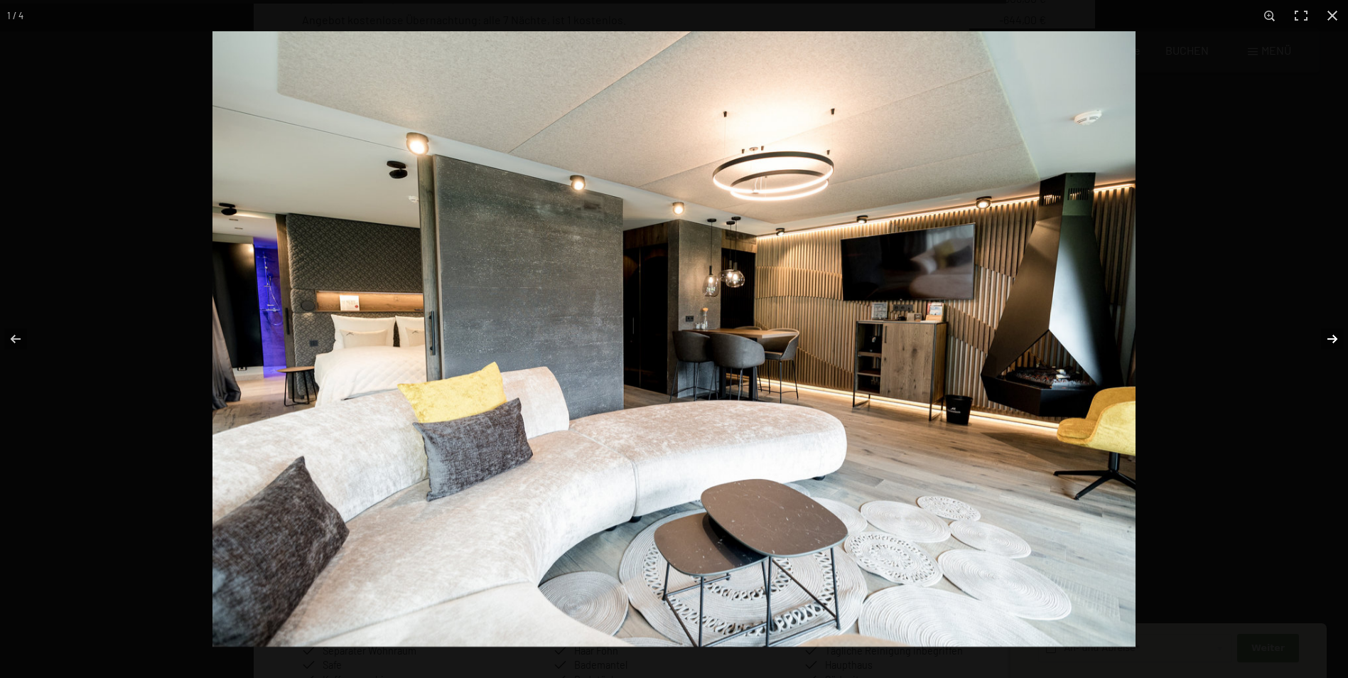
click at [1326, 339] on button "button" at bounding box center [1323, 338] width 50 height 71
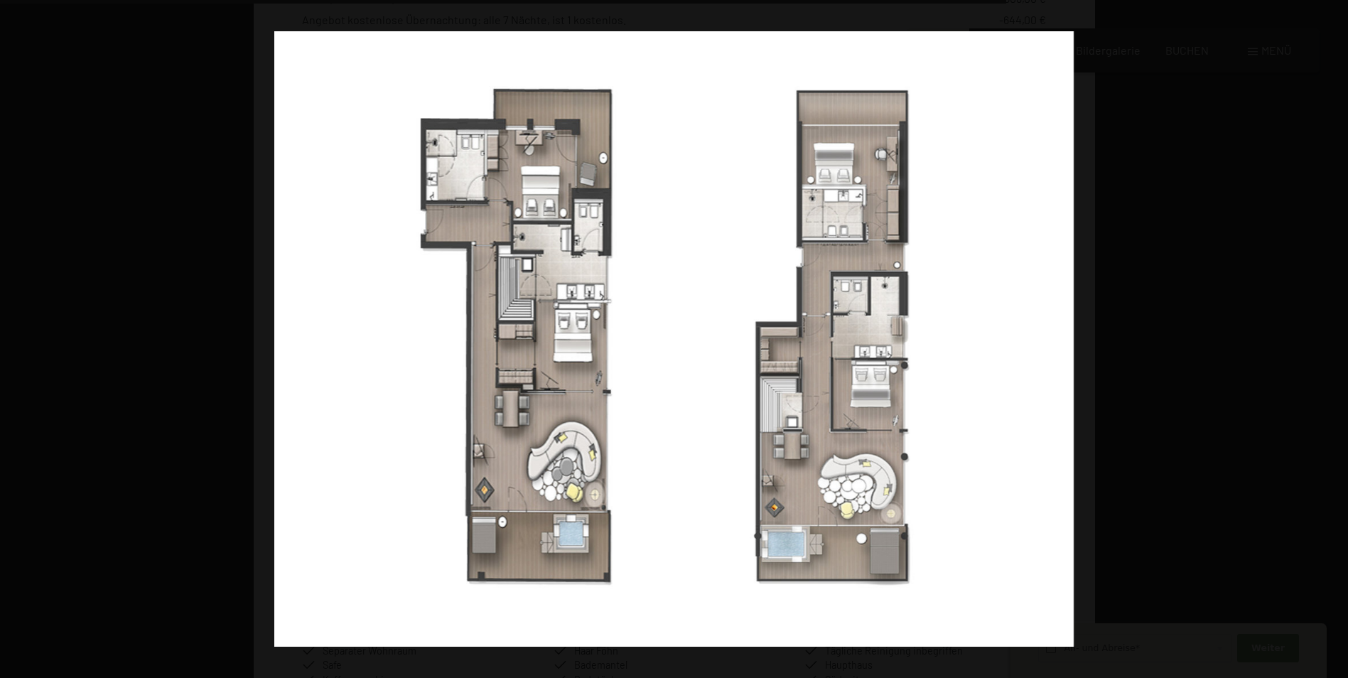
click at [1326, 339] on button "button" at bounding box center [1323, 338] width 50 height 71
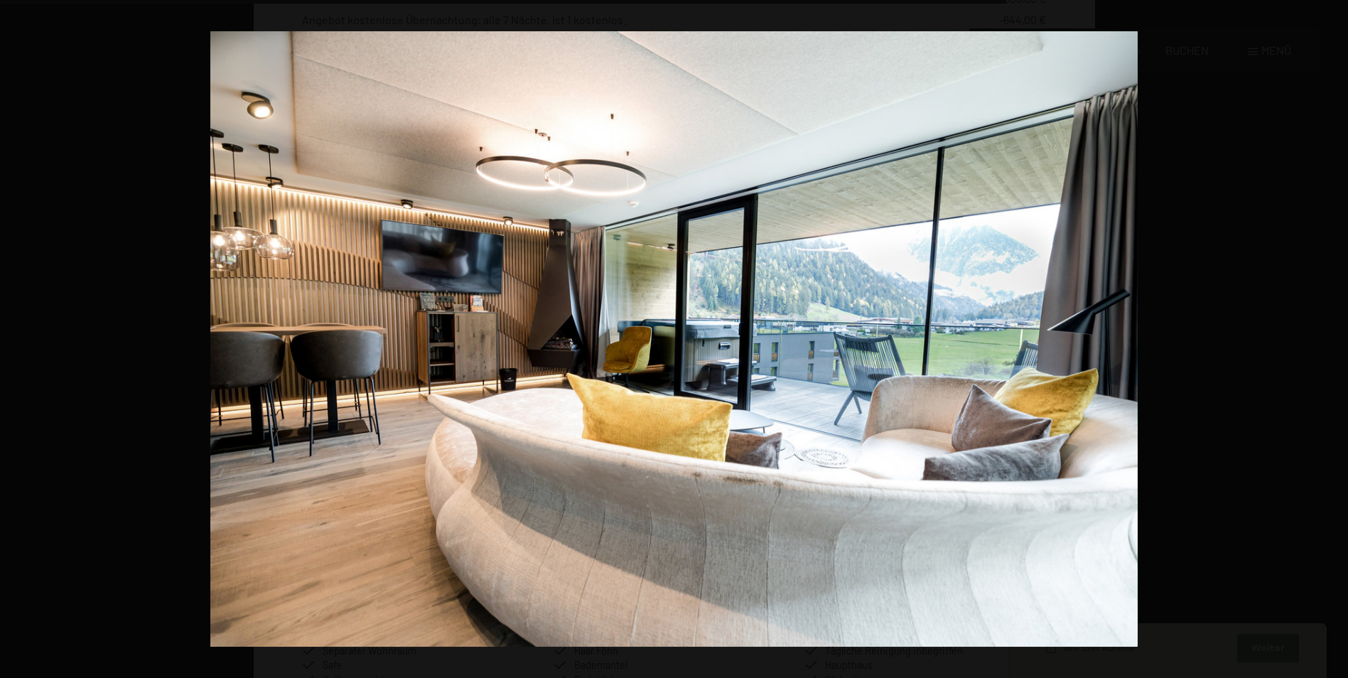
click at [1326, 339] on button "button" at bounding box center [1323, 338] width 50 height 71
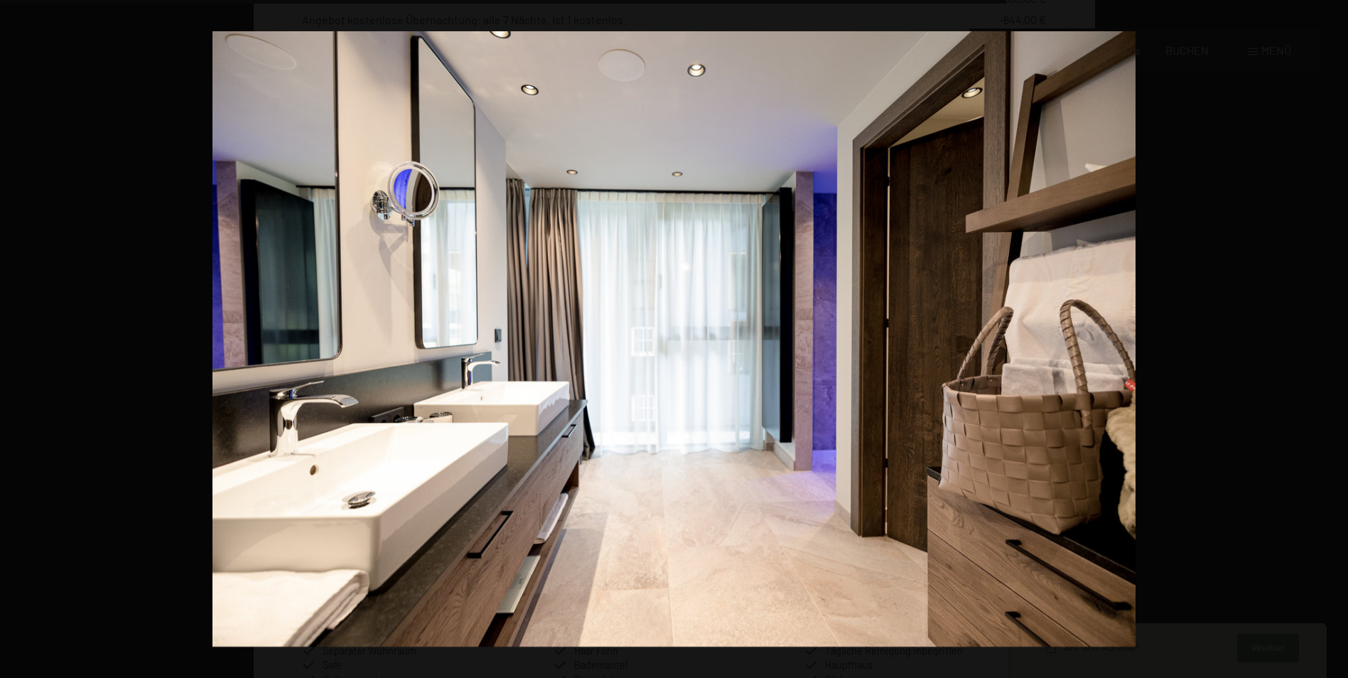
click at [1326, 339] on button "button" at bounding box center [1323, 338] width 50 height 71
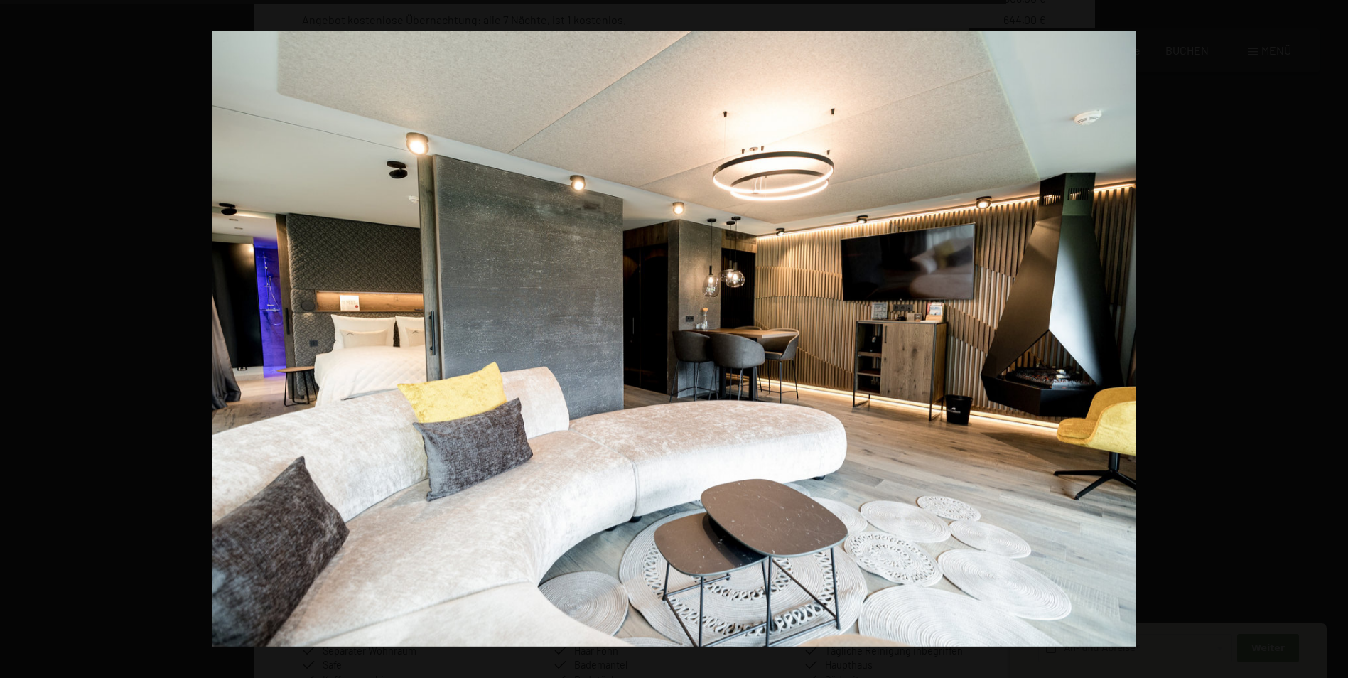
click at [1326, 339] on button "button" at bounding box center [1323, 338] width 50 height 71
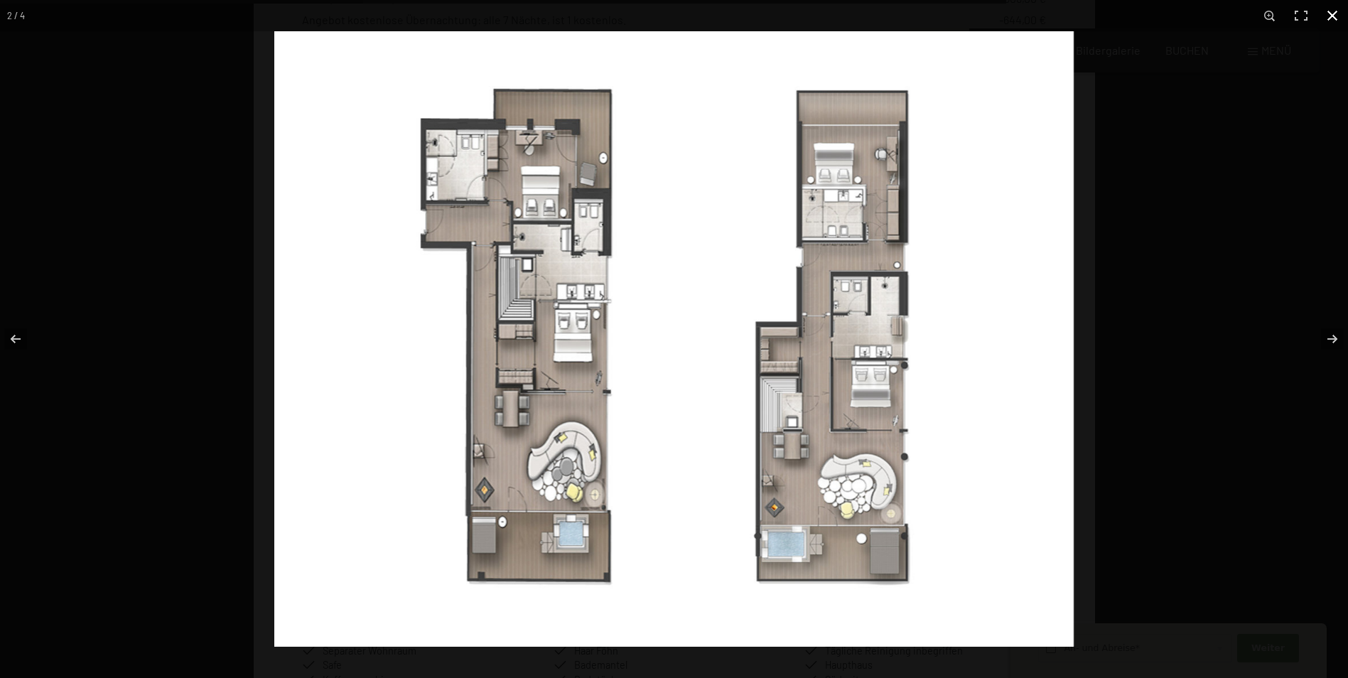
click at [1339, 20] on button "button" at bounding box center [1331, 15] width 31 height 31
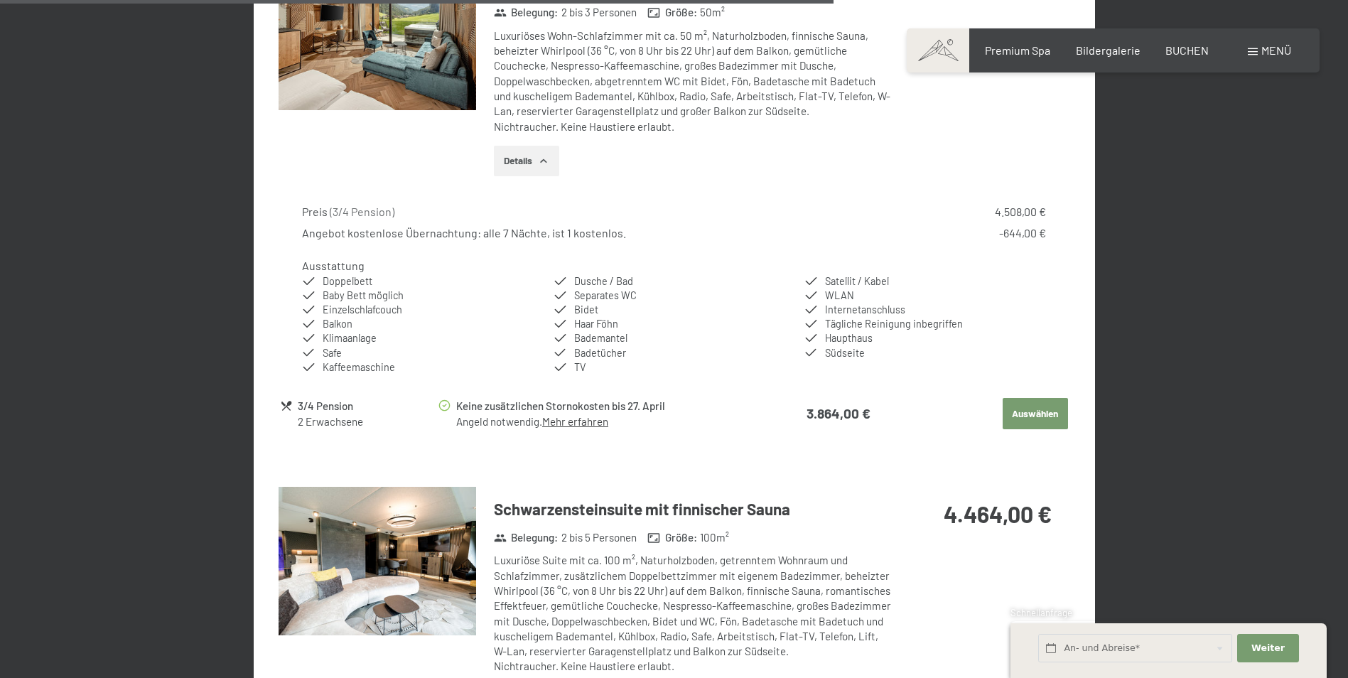
scroll to position [2754, 0]
